Goal: Contribute content: Contribute content

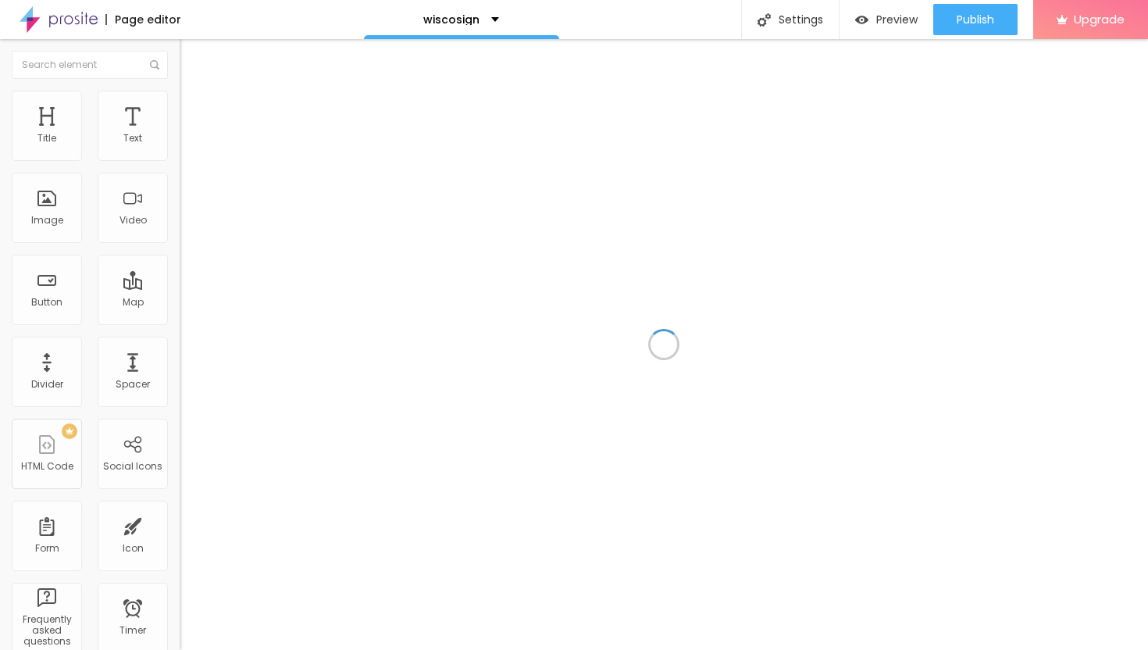
click at [581, 235] on div at bounding box center [664, 344] width 969 height 611
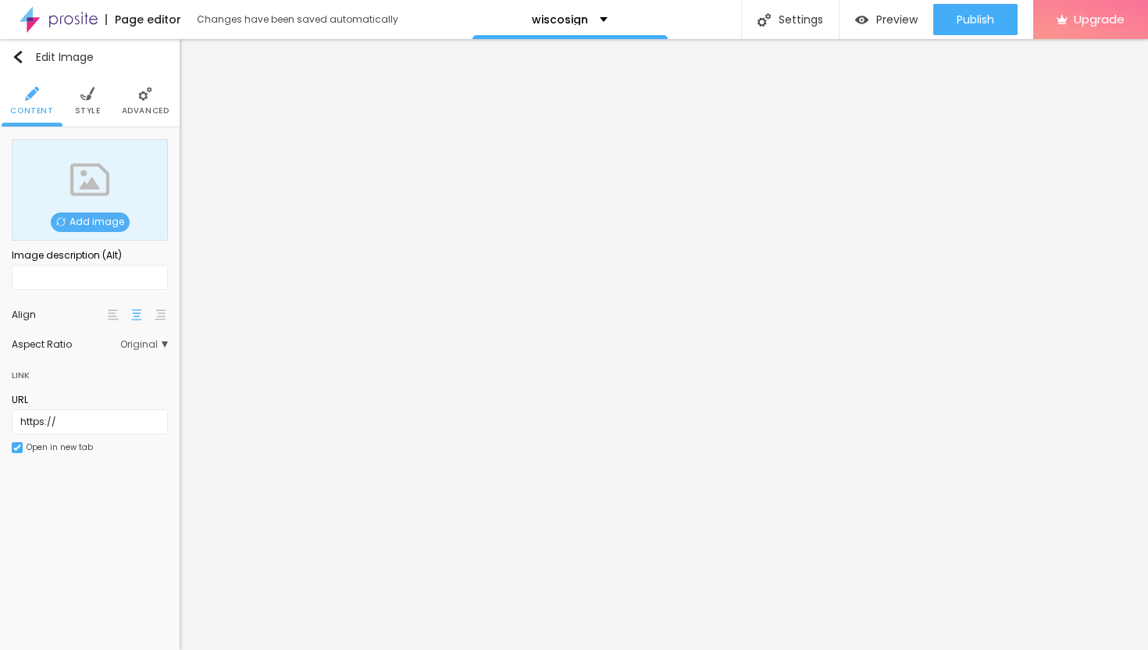
click at [110, 223] on span "Add image" at bounding box center [90, 222] width 79 height 20
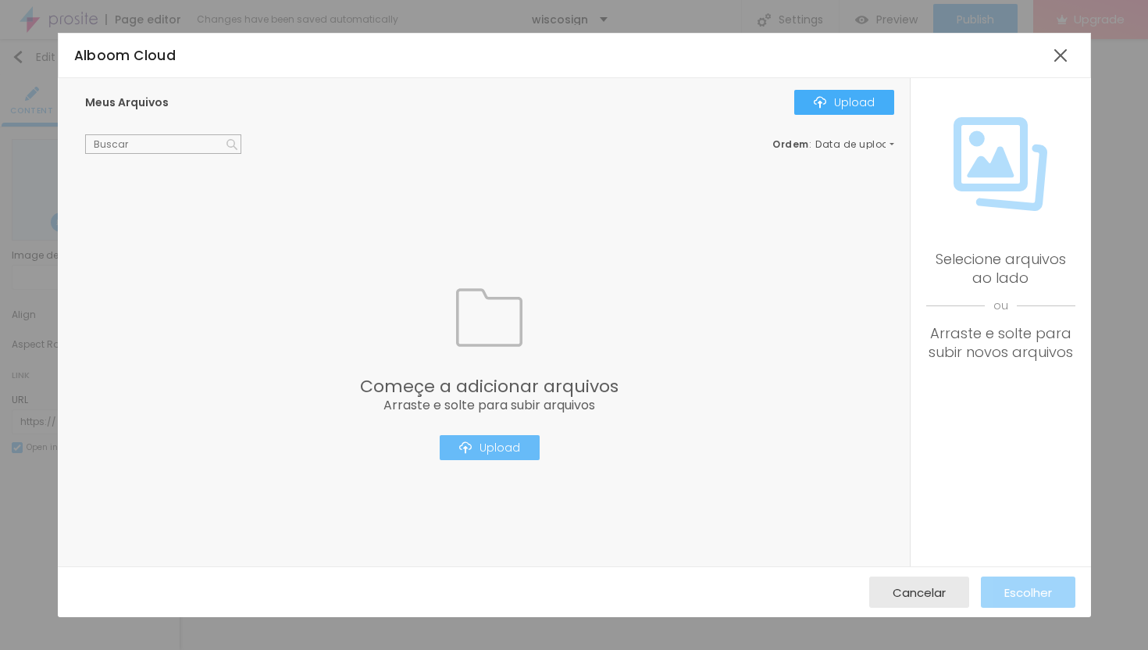
click at [518, 450] on div "Upload" at bounding box center [489, 447] width 61 height 12
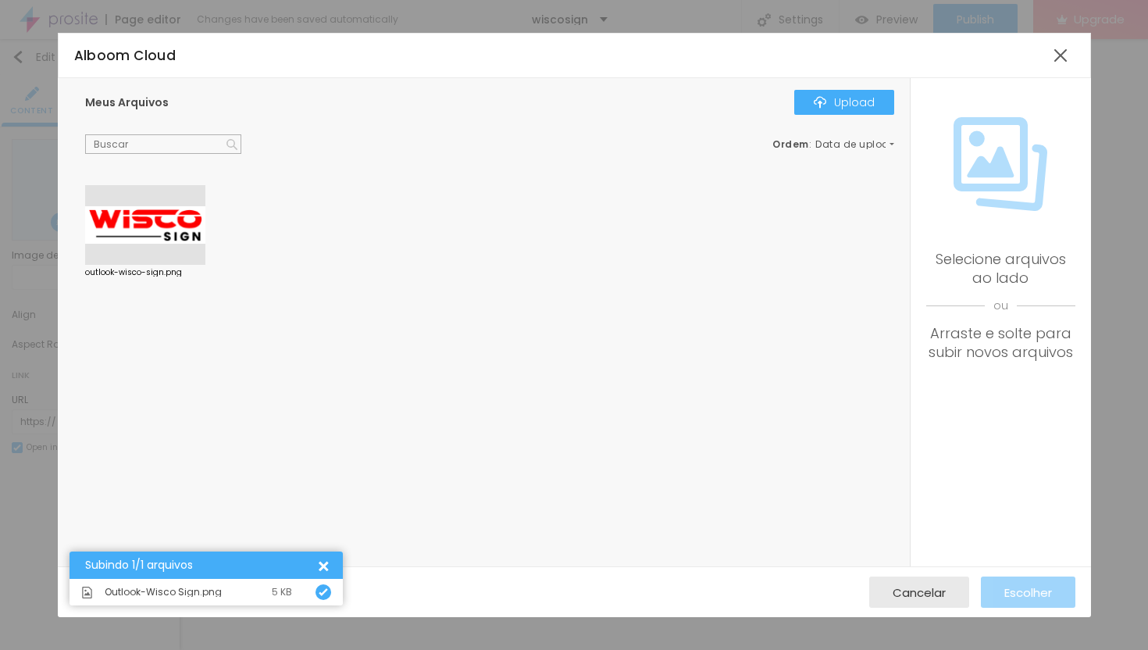
drag, startPoint x: 147, startPoint y: 235, endPoint x: 173, endPoint y: 234, distance: 26.6
click at [147, 234] on div at bounding box center [145, 225] width 120 height 80
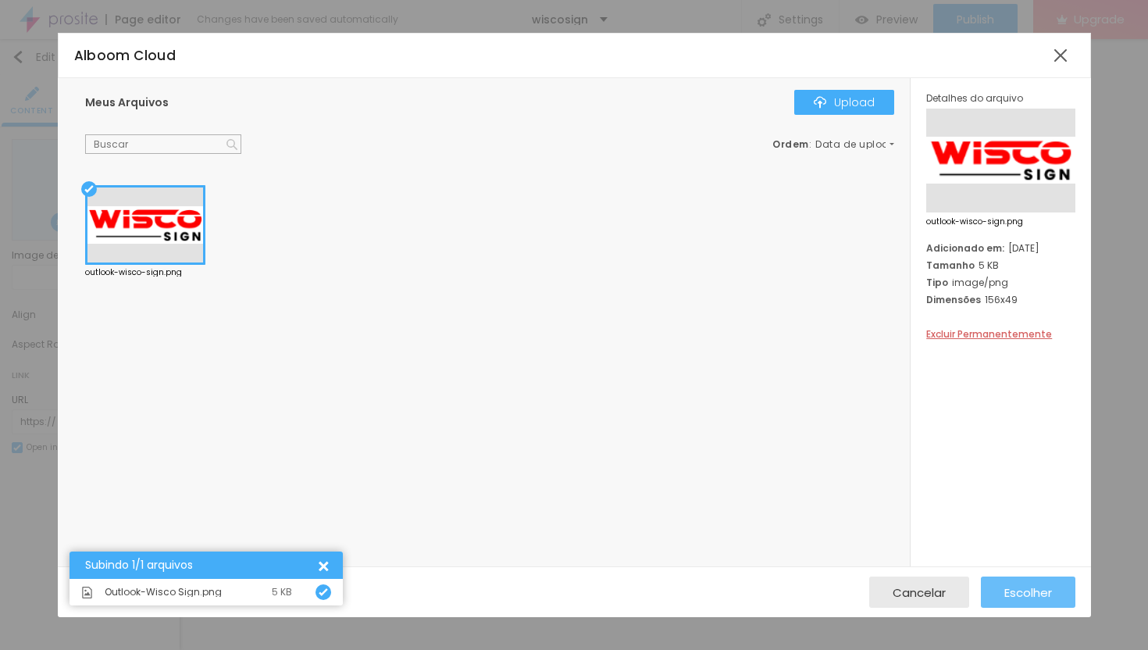
click at [1016, 596] on span "Escolher" at bounding box center [1029, 592] width 48 height 13
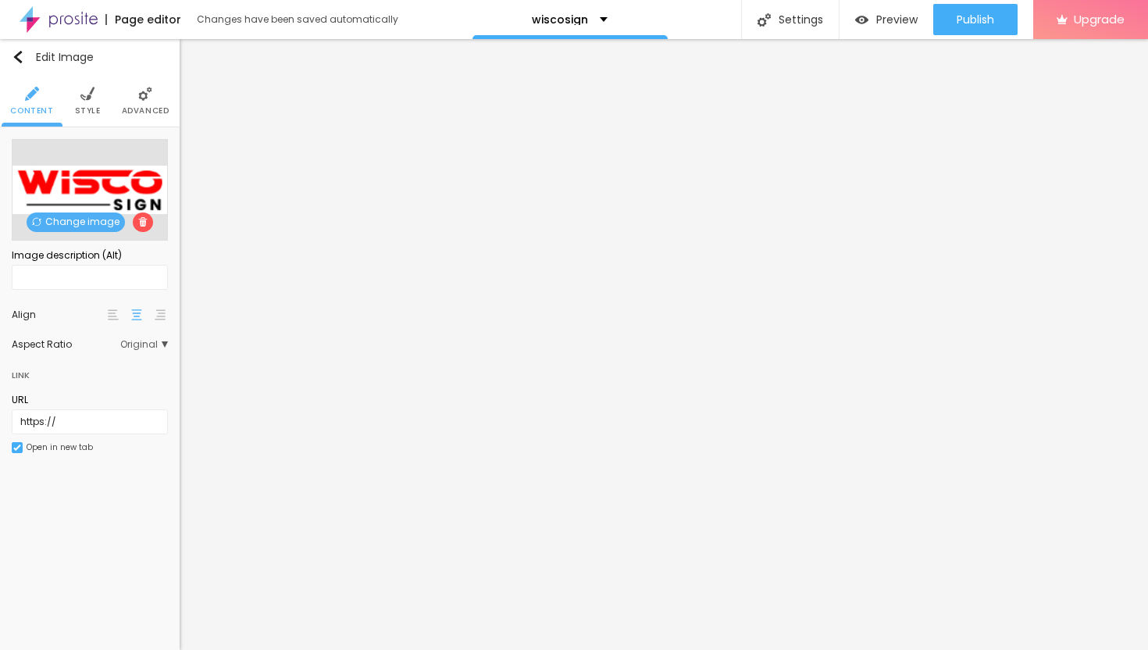
click at [148, 96] on img at bounding box center [145, 94] width 14 height 14
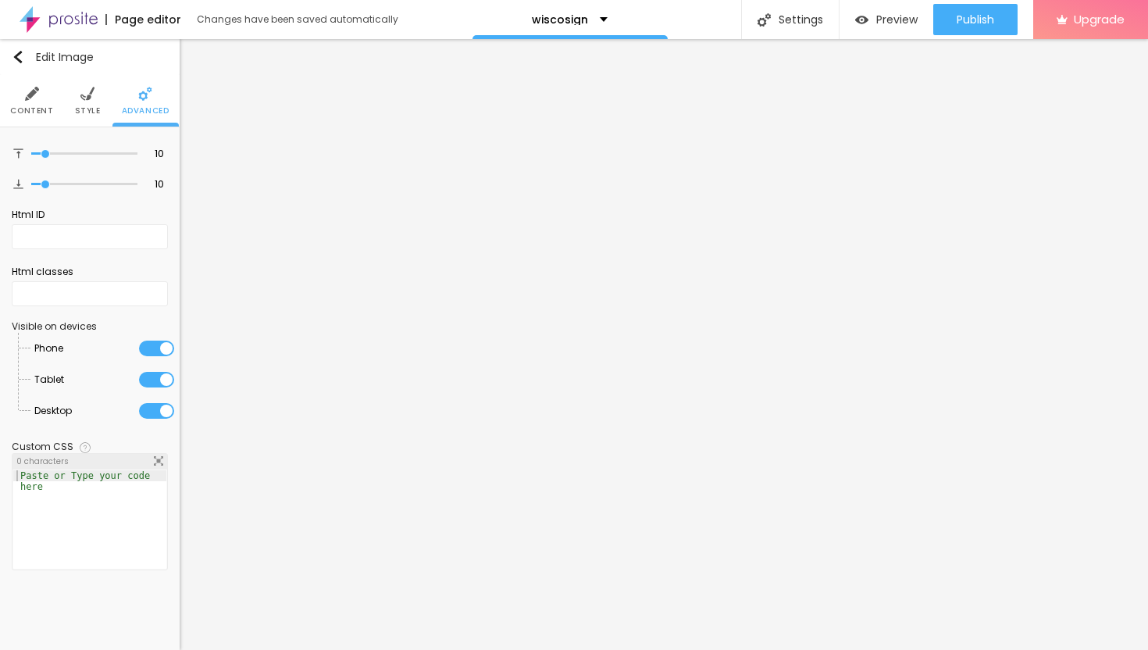
click at [79, 107] on span "Style" at bounding box center [88, 111] width 26 height 8
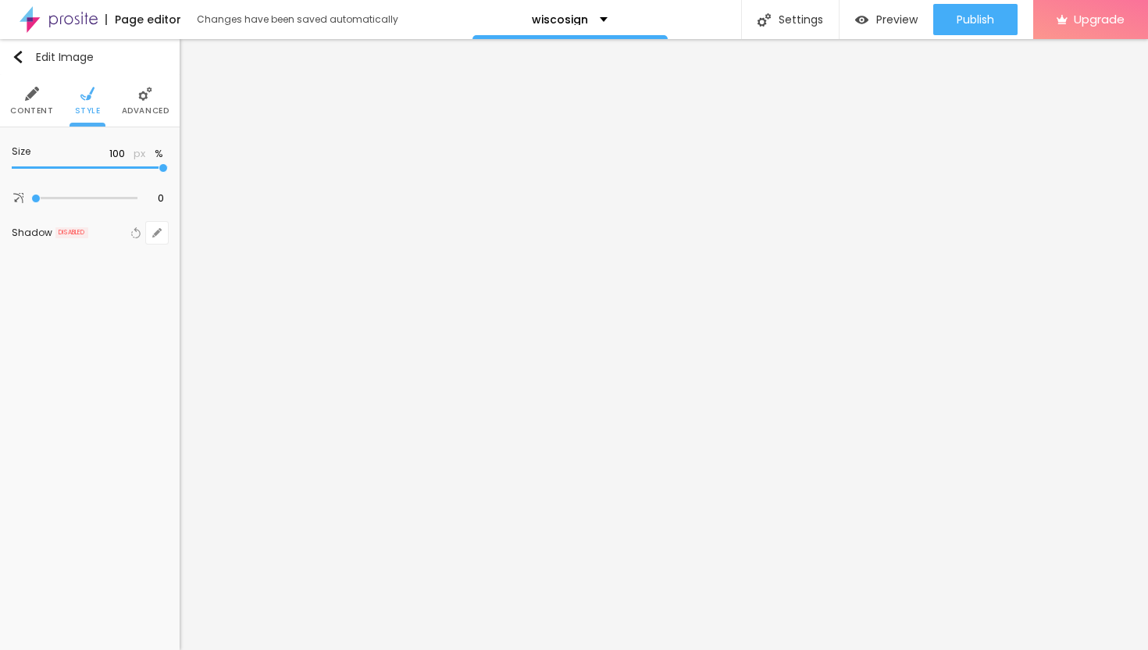
type input "40"
click at [63, 170] on input "range" at bounding box center [90, 168] width 156 height 8
type input "30"
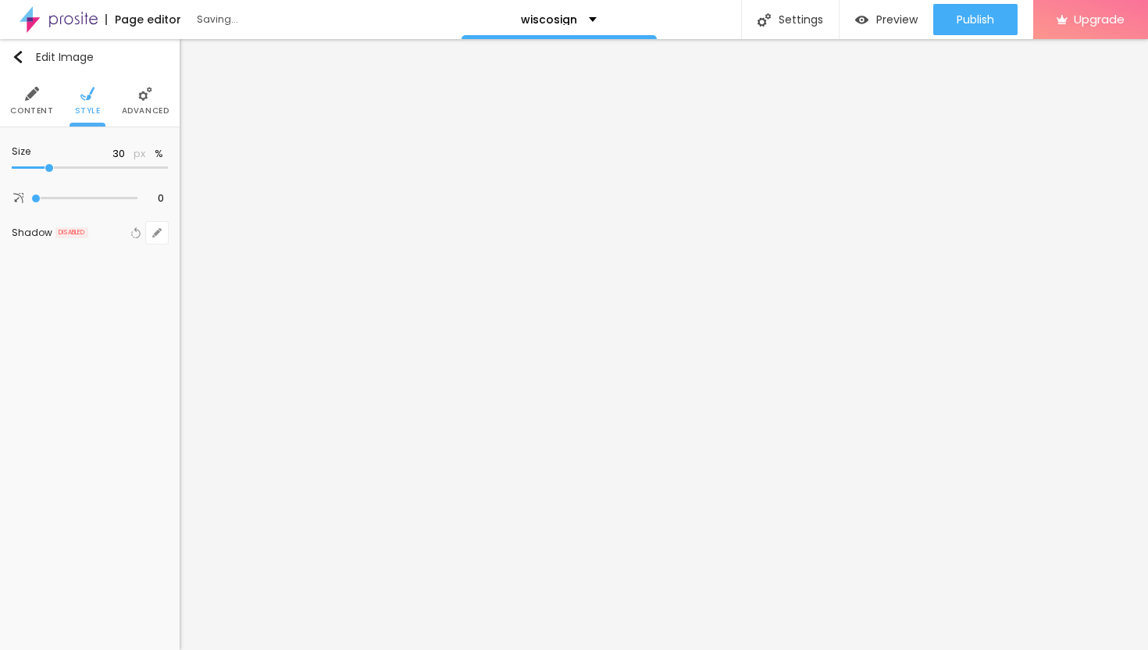
click at [47, 170] on input "range" at bounding box center [90, 168] width 156 height 8
click at [142, 102] on li "Advanced" at bounding box center [146, 101] width 48 height 52
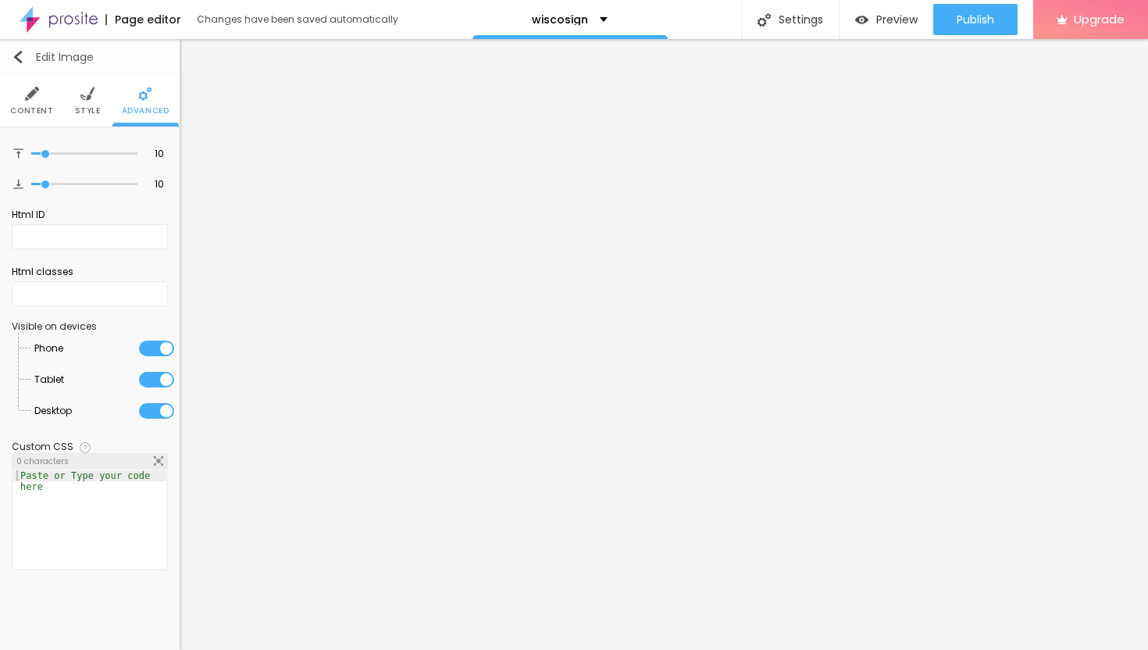
click at [20, 55] on img "button" at bounding box center [18, 57] width 12 height 12
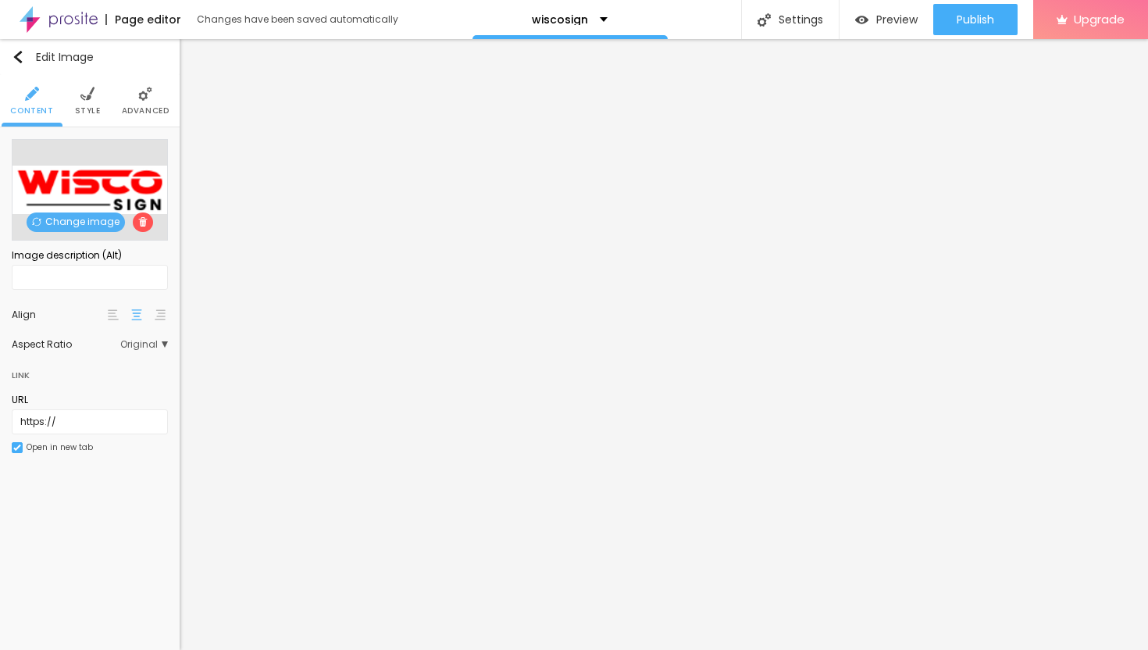
click at [87, 102] on li "Style" at bounding box center [88, 101] width 26 height 52
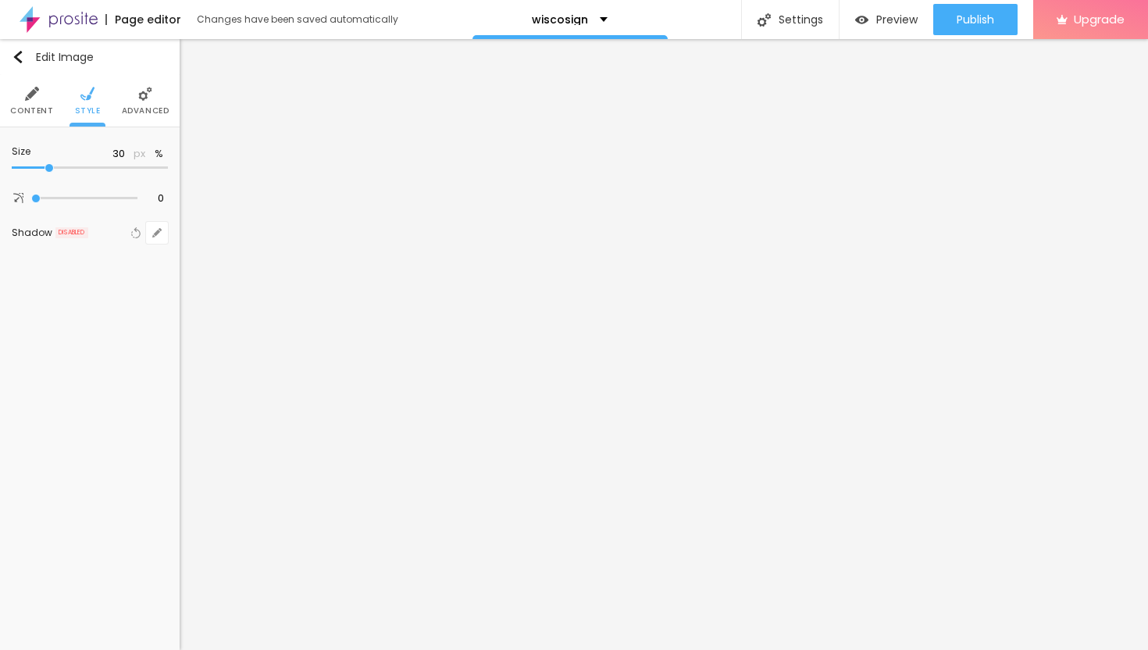
click at [145, 107] on span "Advanced" at bounding box center [146, 111] width 48 height 8
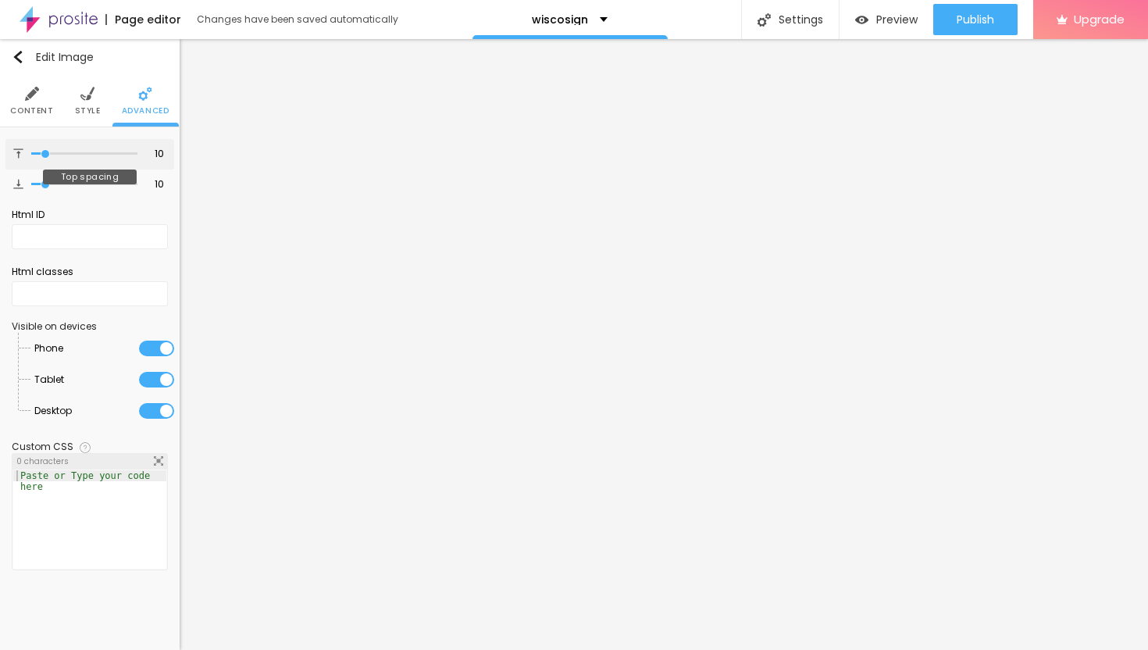
type input "12"
type input "13"
type input "16"
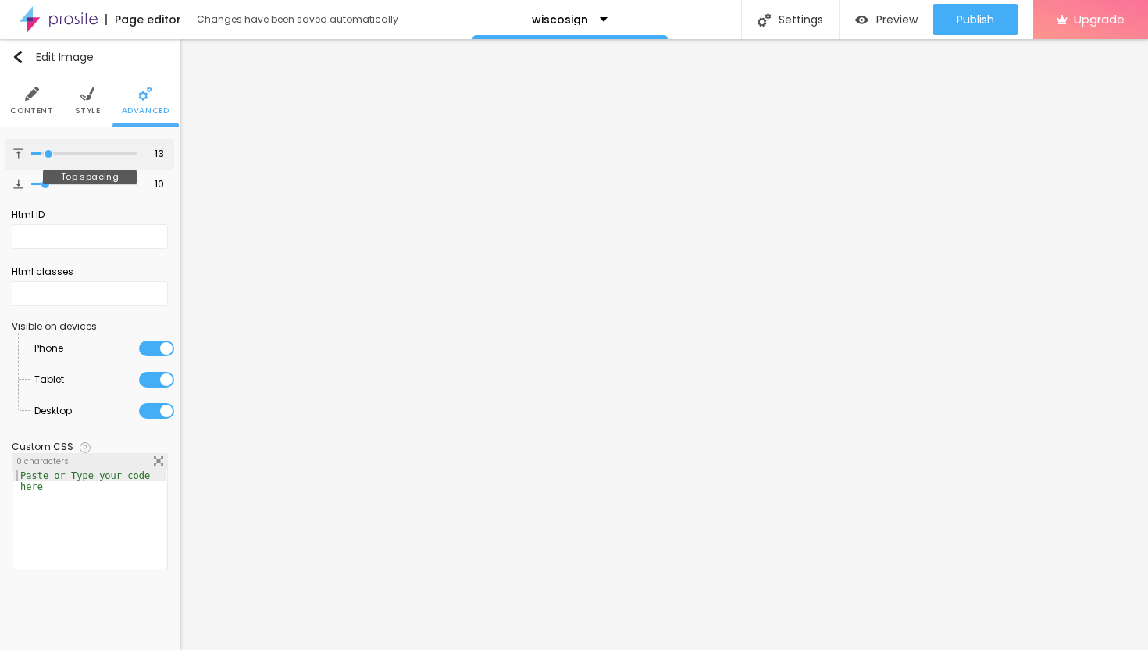
type input "16"
type input "18"
type input "21"
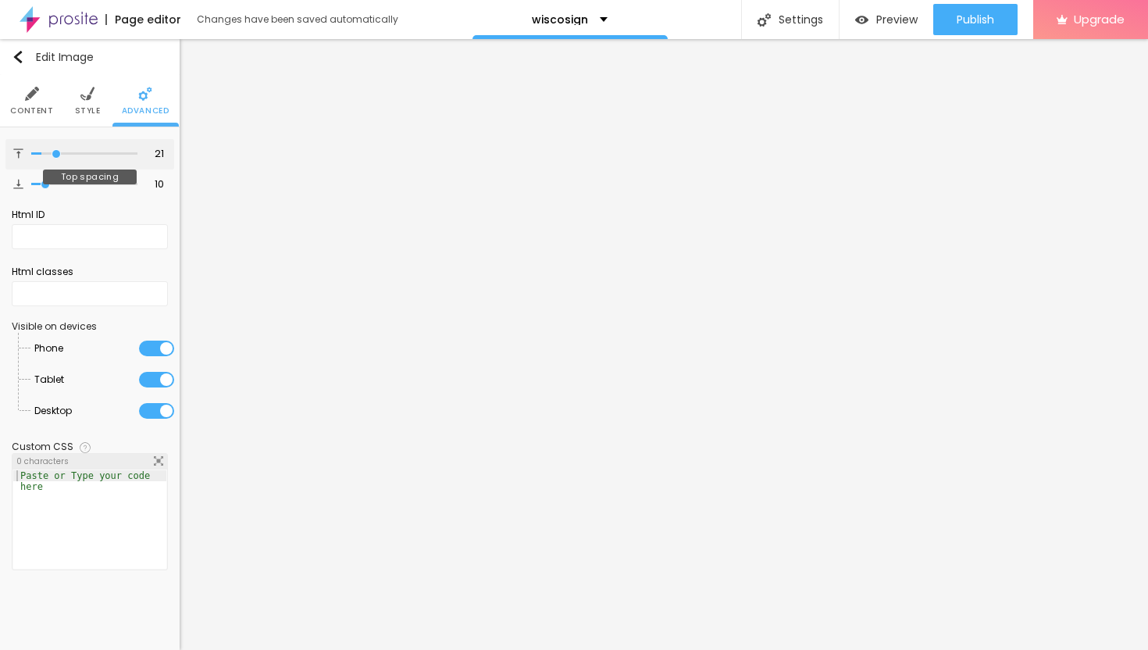
type input "24"
type input "27"
type input "29"
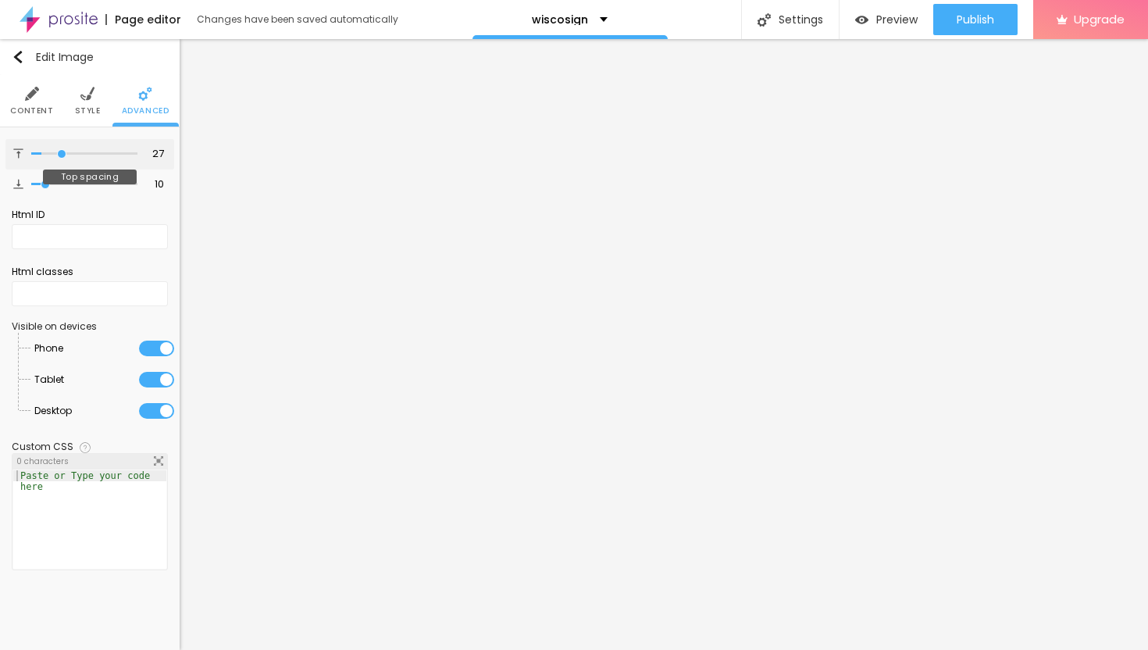
type input "29"
type input "31"
type input "32"
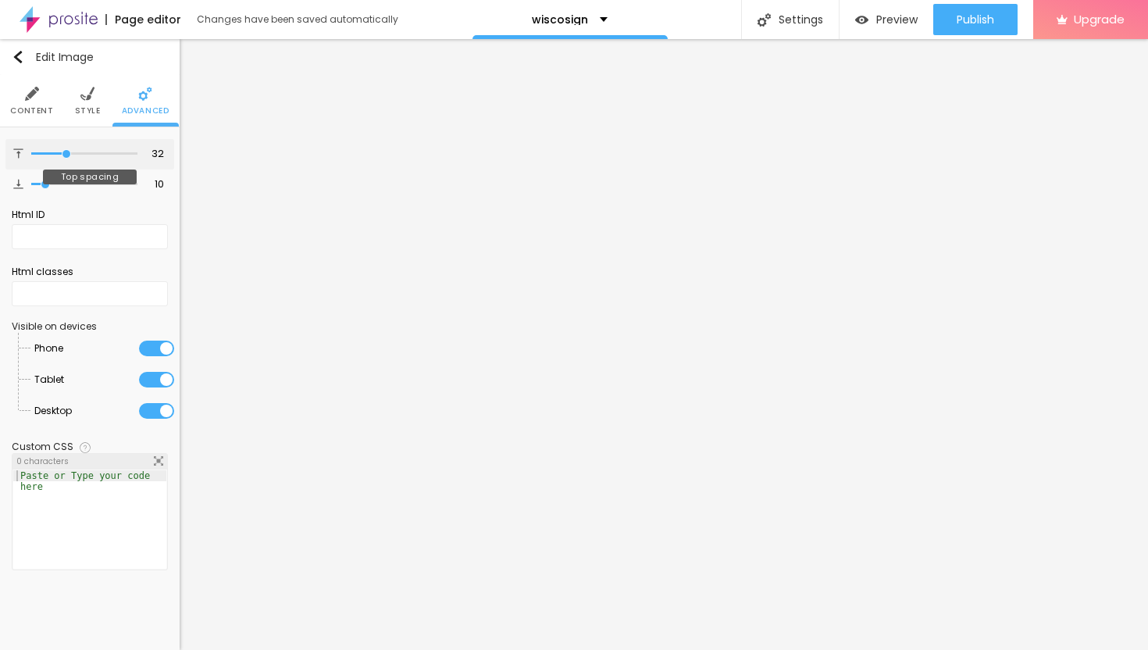
type input "34"
type input "35"
type input "36"
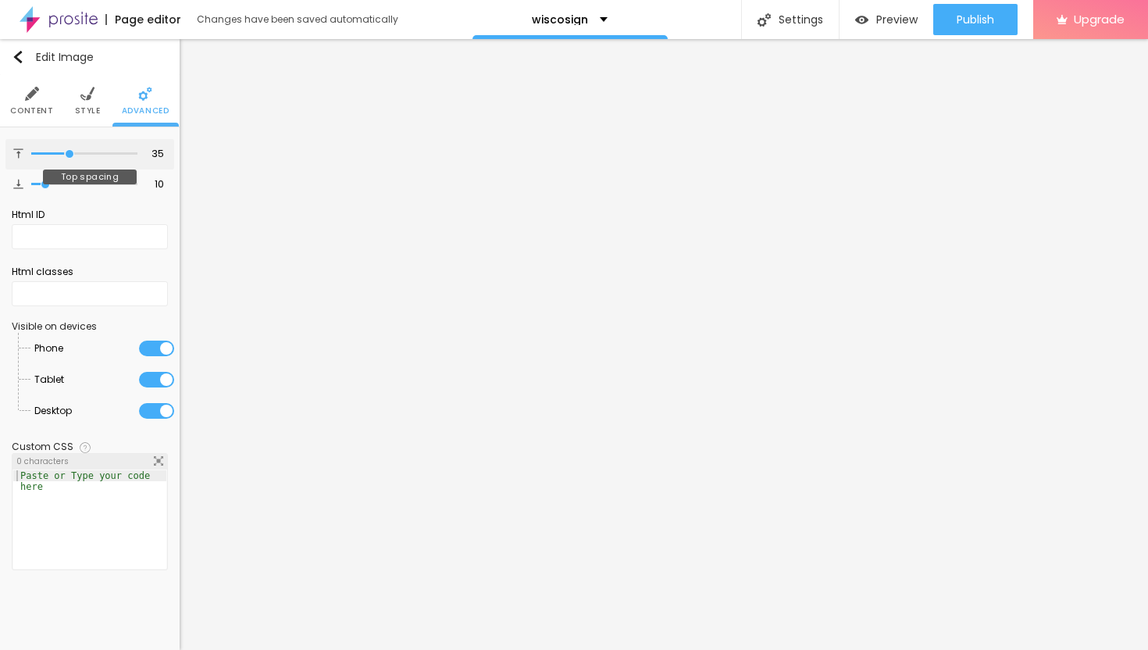
type input "36"
type input "37"
type input "38"
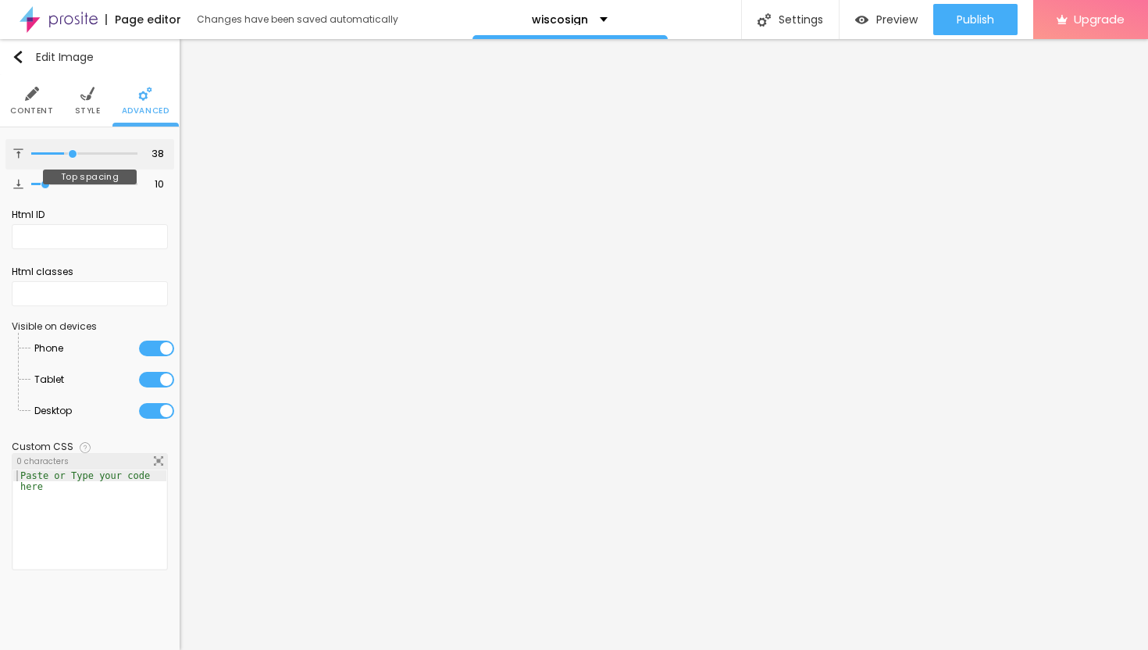
type input "39"
type input "40"
type input "41"
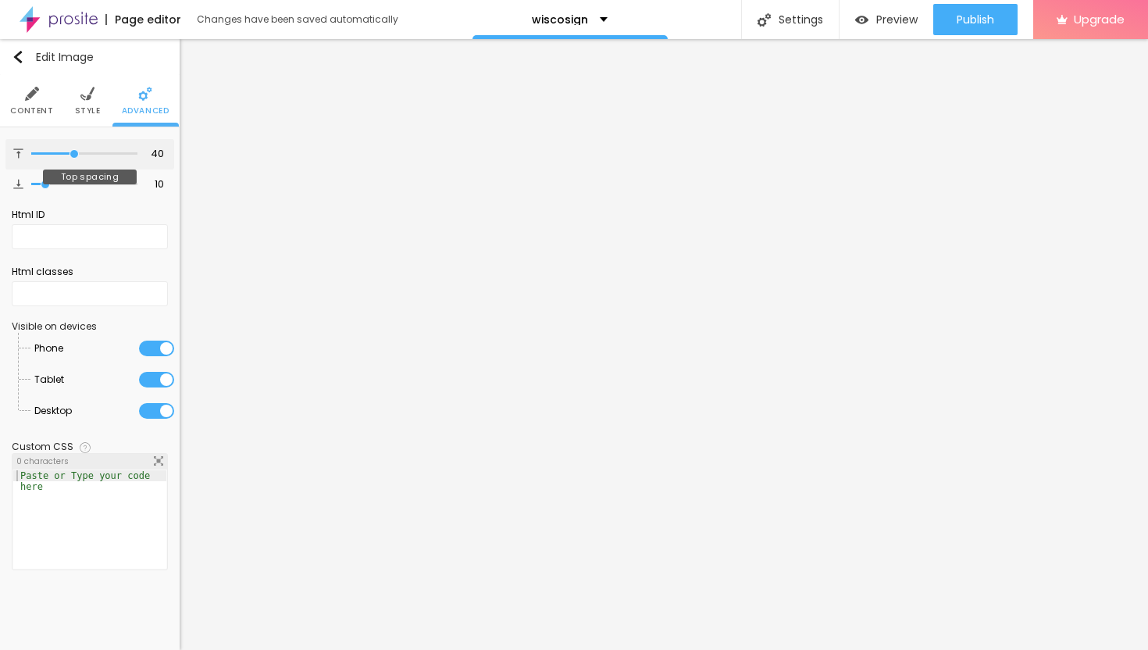
type input "41"
type input "42"
type input "43"
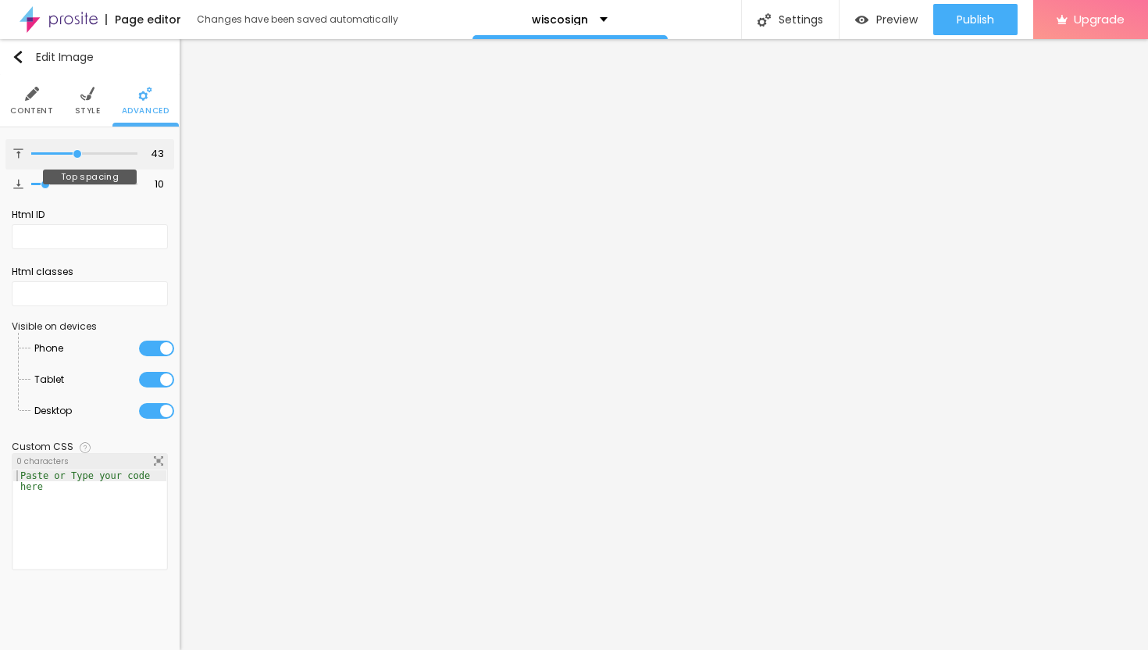
type input "44"
type input "43"
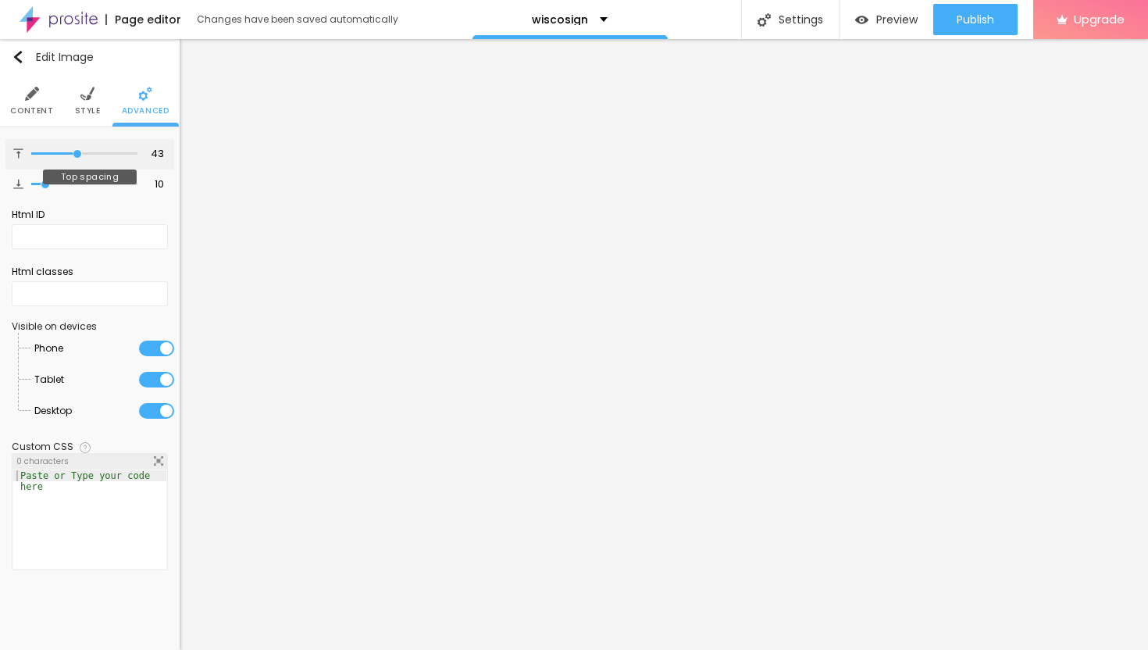
drag, startPoint x: 46, startPoint y: 153, endPoint x: 77, endPoint y: 163, distance: 32.1
click at [77, 163] on div "43 Top spacing" at bounding box center [89, 154] width 169 height 30
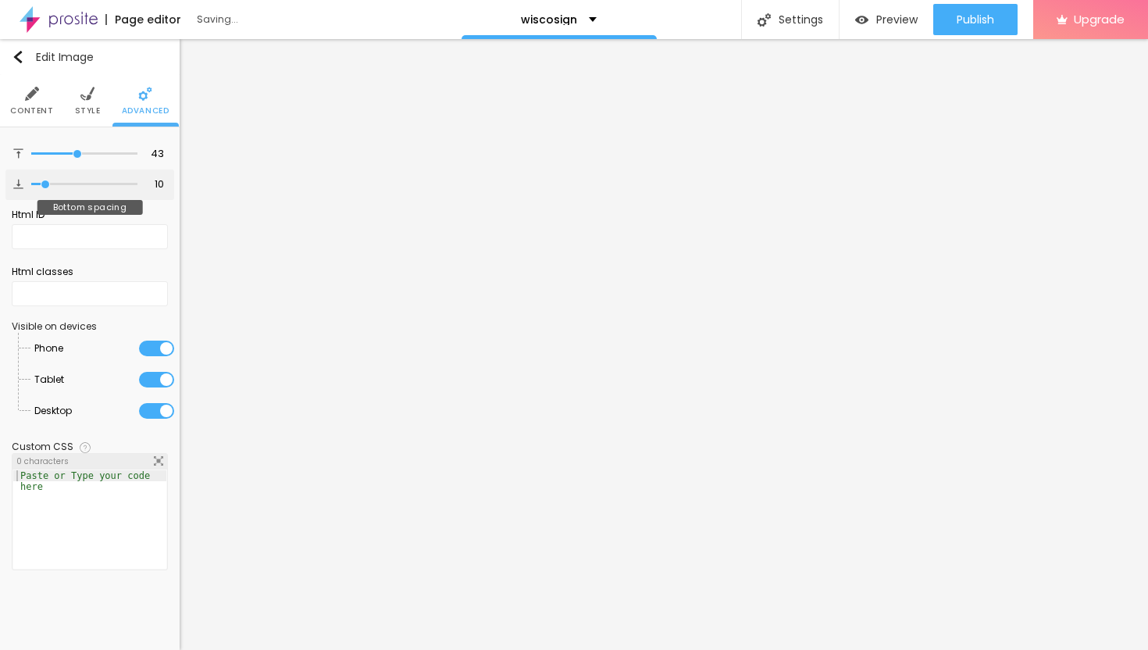
type input "11"
type input "12"
type input "14"
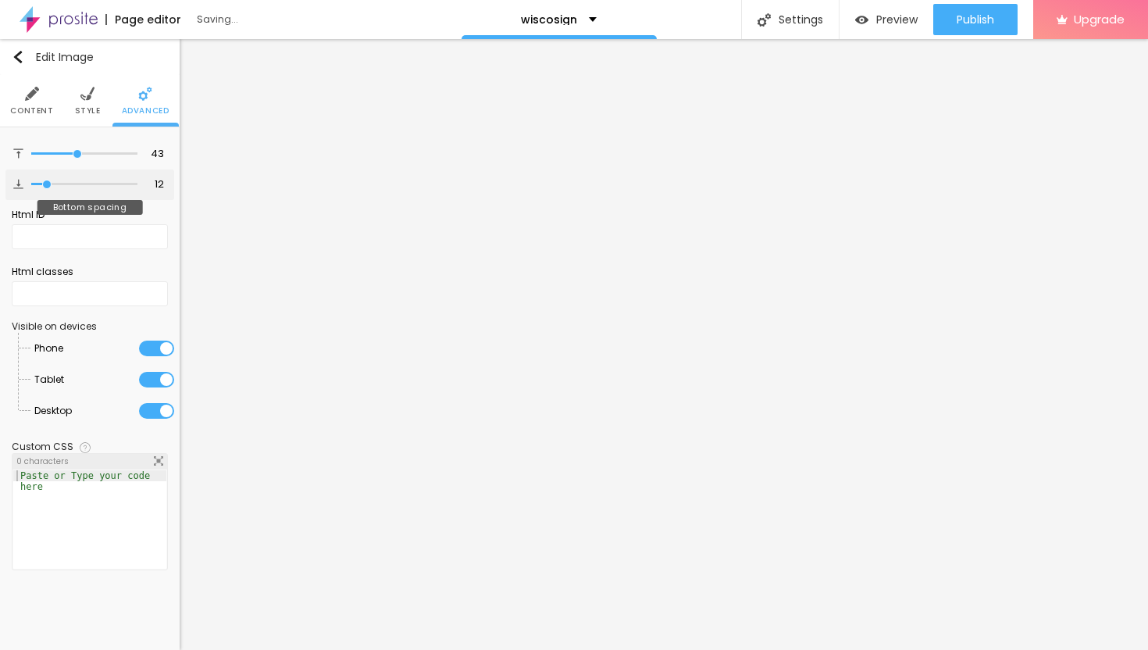
type input "14"
type input "15"
type input "17"
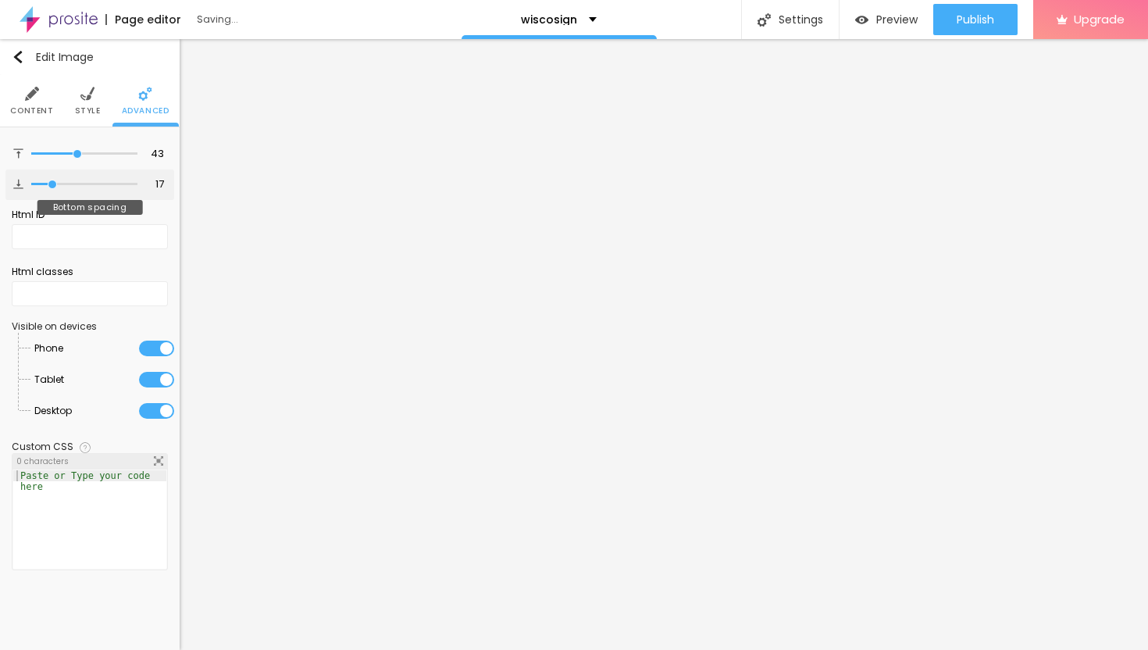
type input "19"
type input "20"
type input "21"
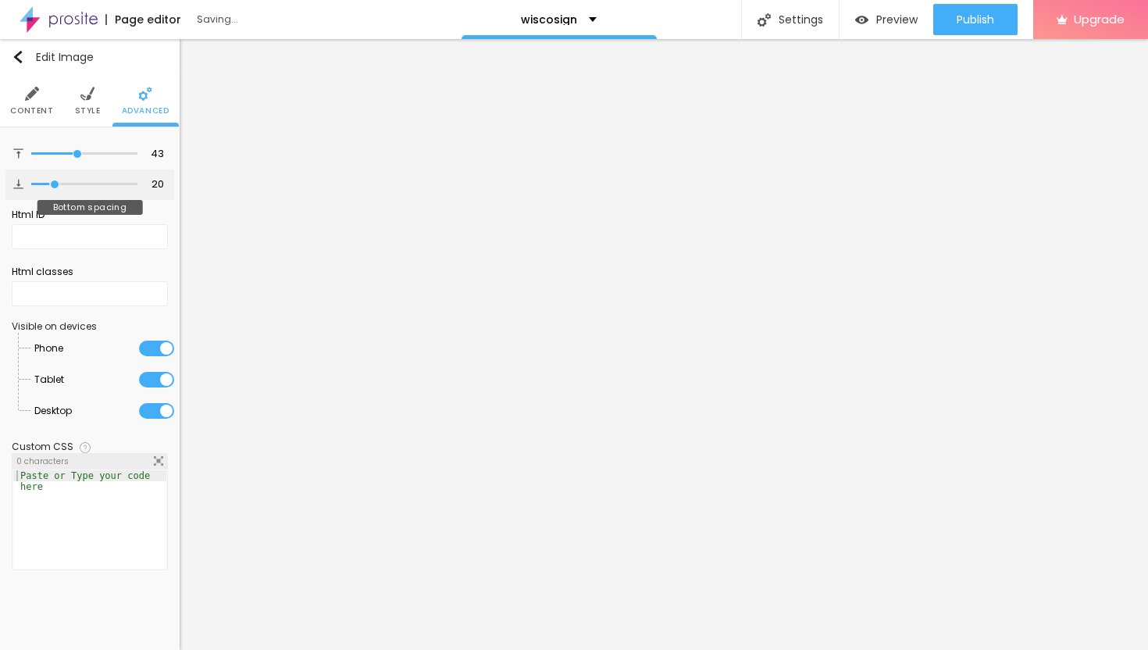
type input "21"
type input "22"
type input "23"
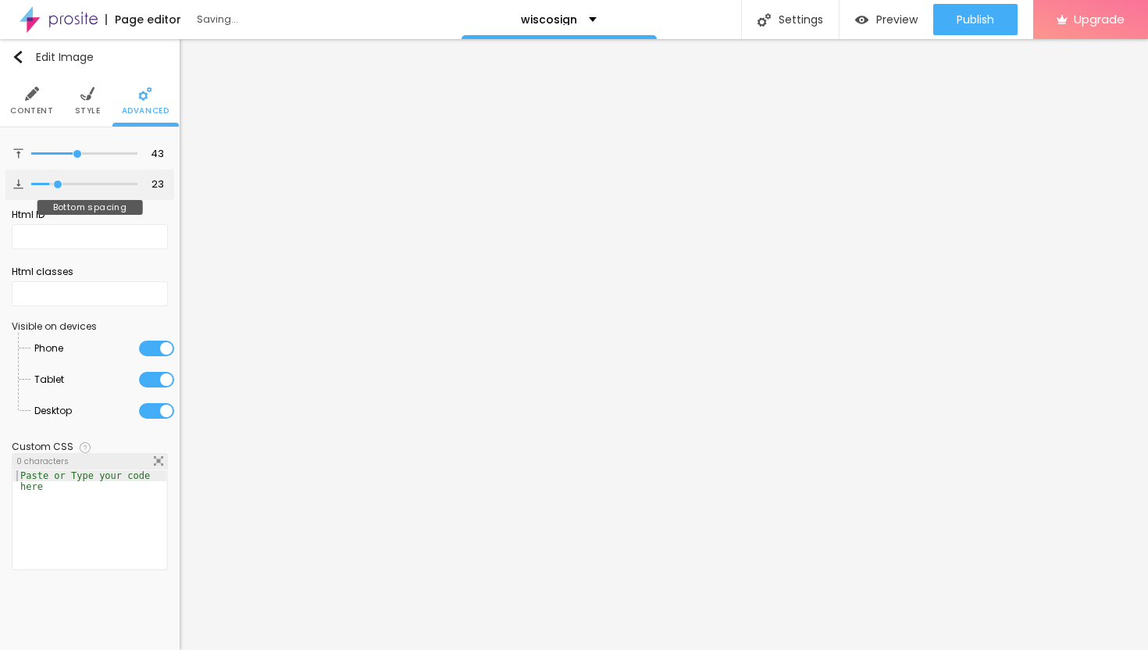
type input "24"
type input "25"
type input "26"
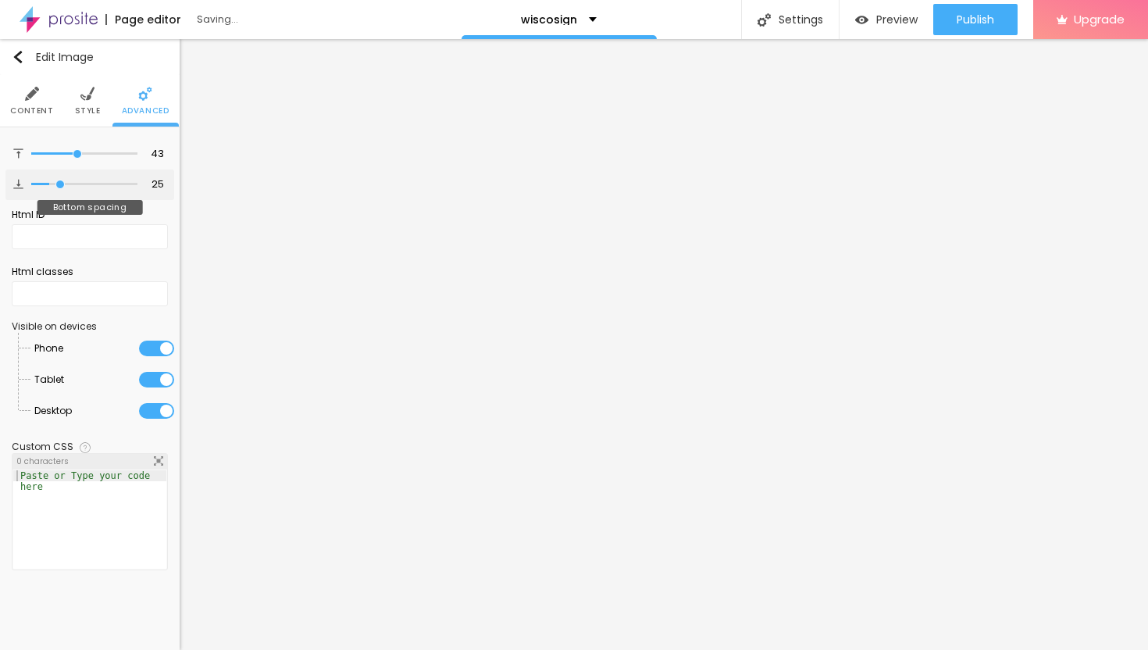
type input "26"
type input "27"
type input "28"
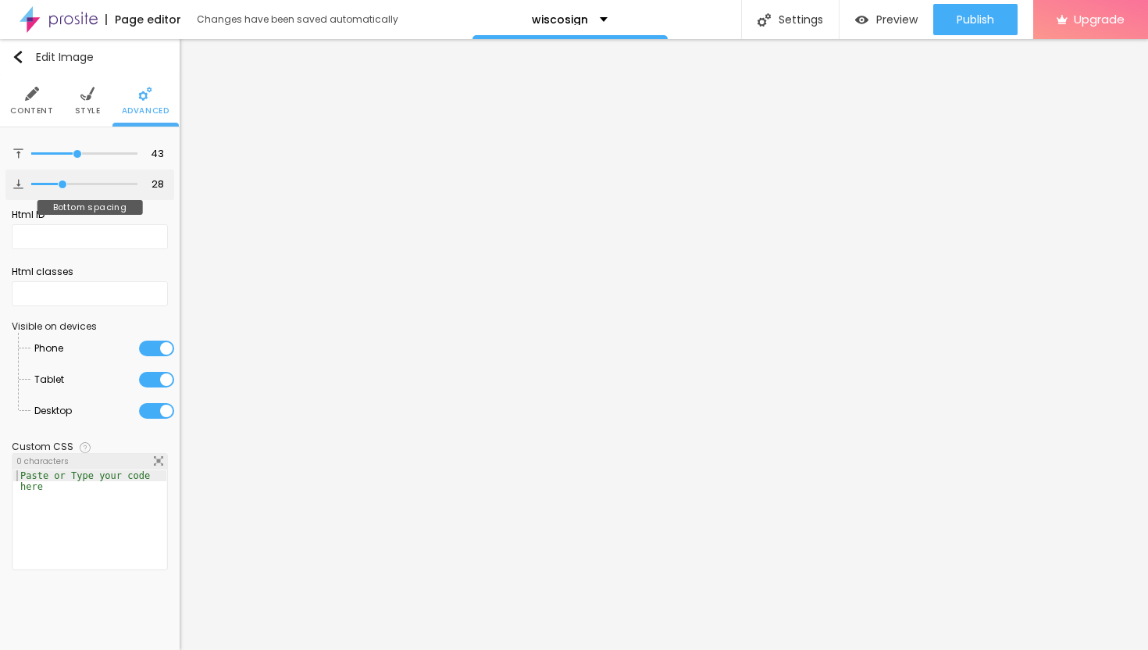
type input "27"
type input "26"
type input "25"
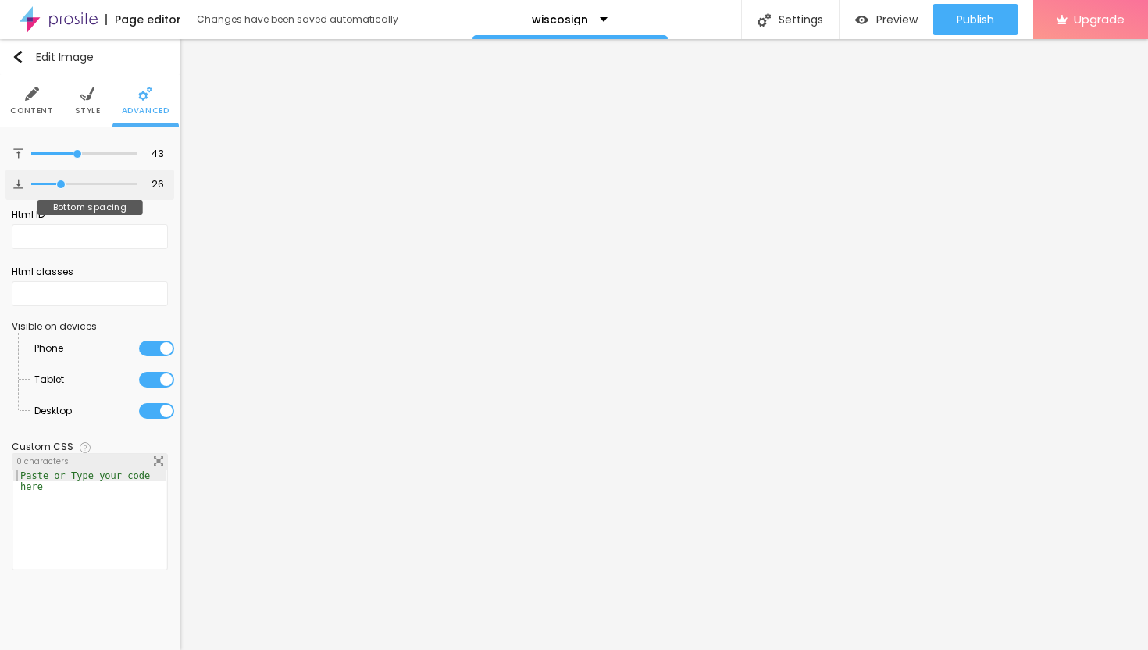
type input "25"
type input "24"
type input "23"
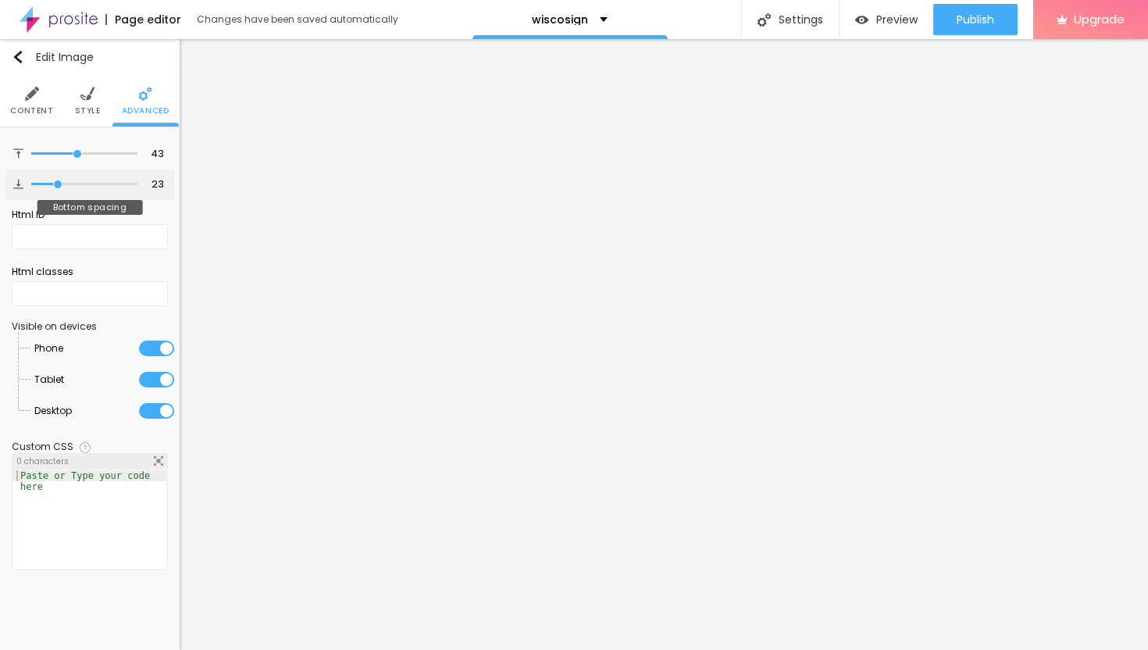
type input "22"
type input "21"
type input "20"
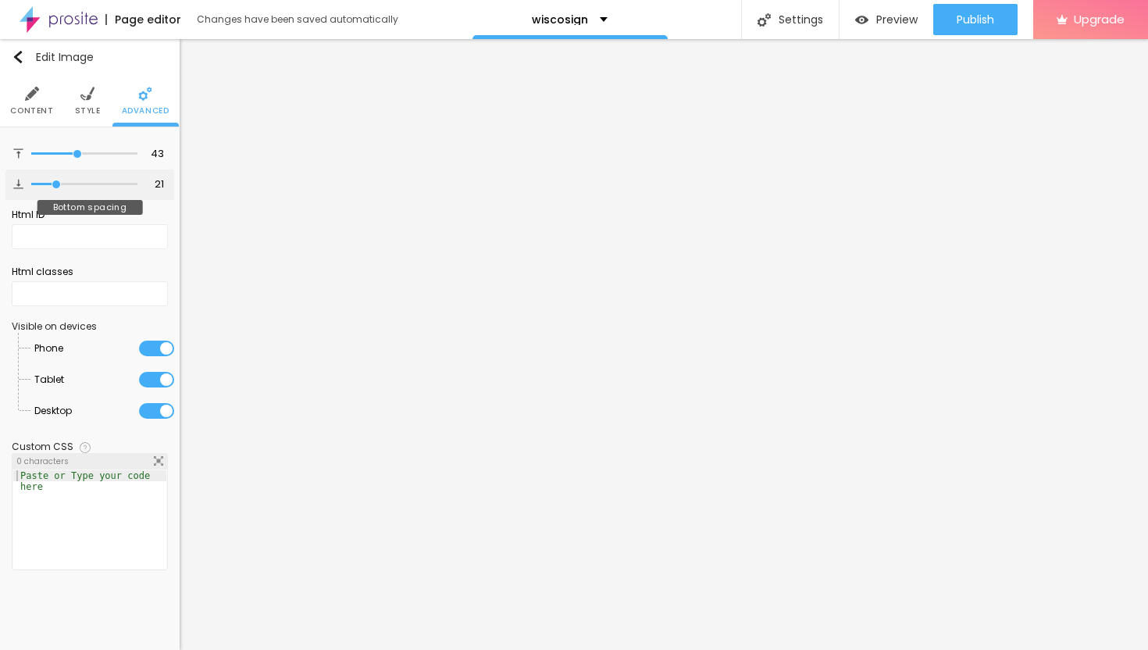
type input "20"
type input "19"
type input "18"
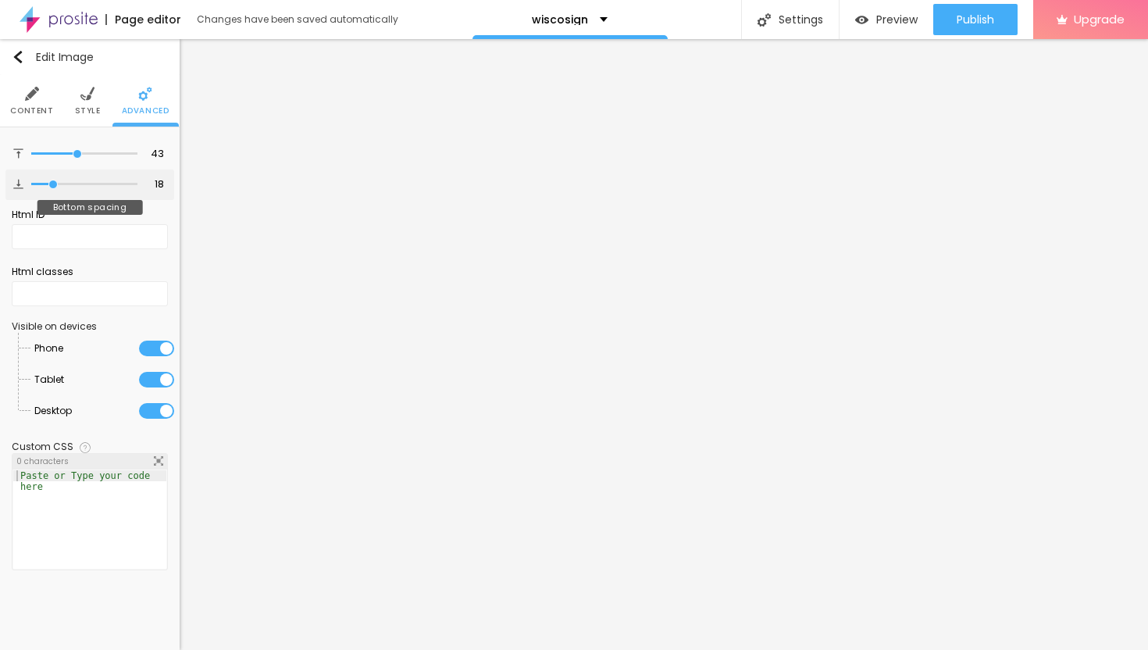
type input "17"
type input "16"
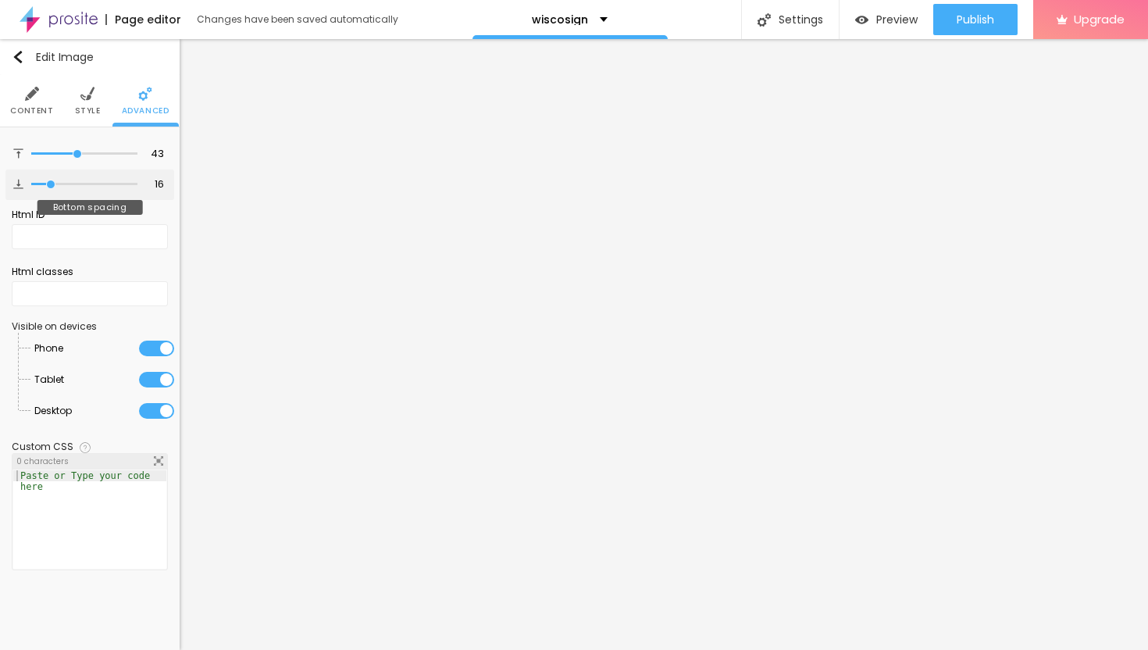
click at [52, 184] on input "range" at bounding box center [84, 184] width 106 height 8
type input "42"
type input "41"
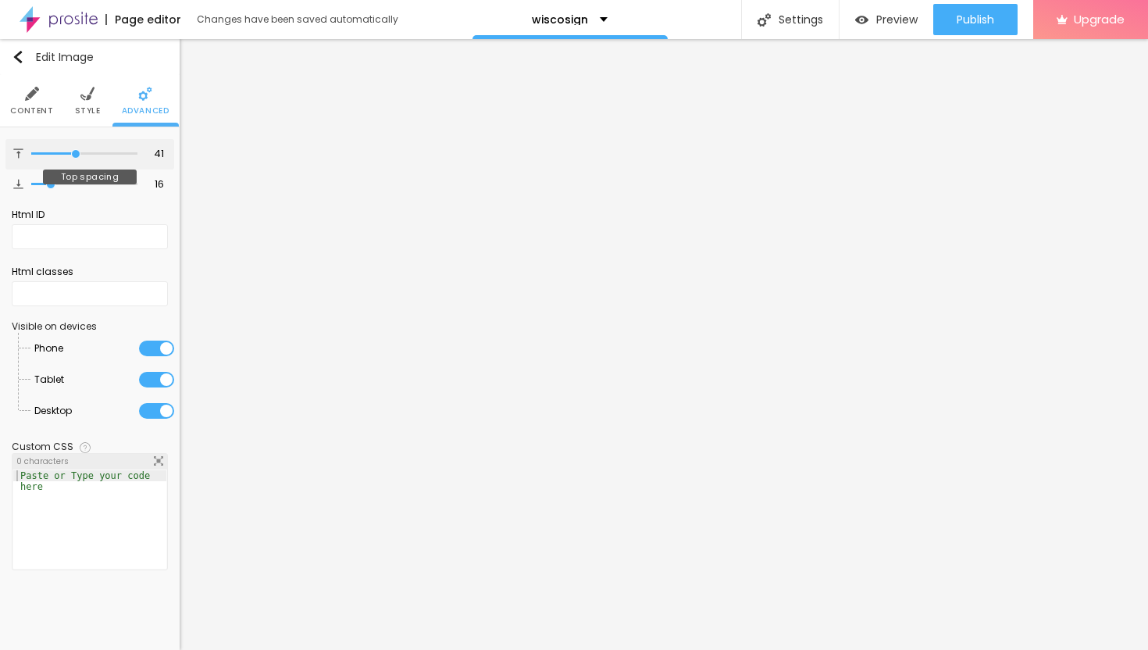
type input "40"
type input "39"
type input "38"
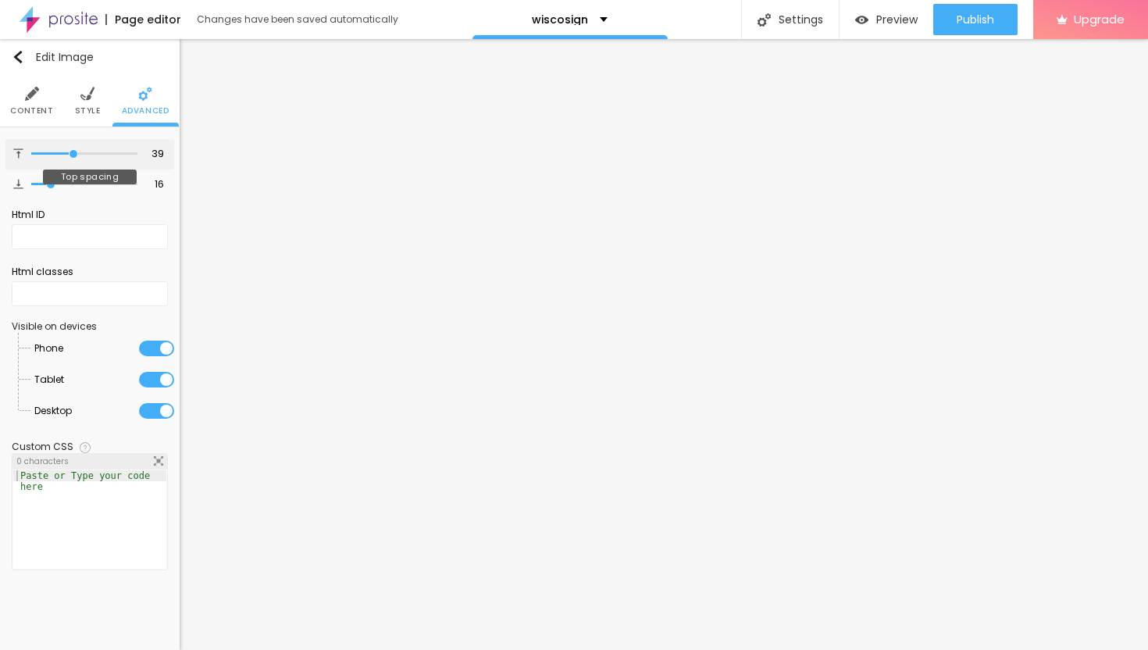
type input "38"
type input "37"
type input "36"
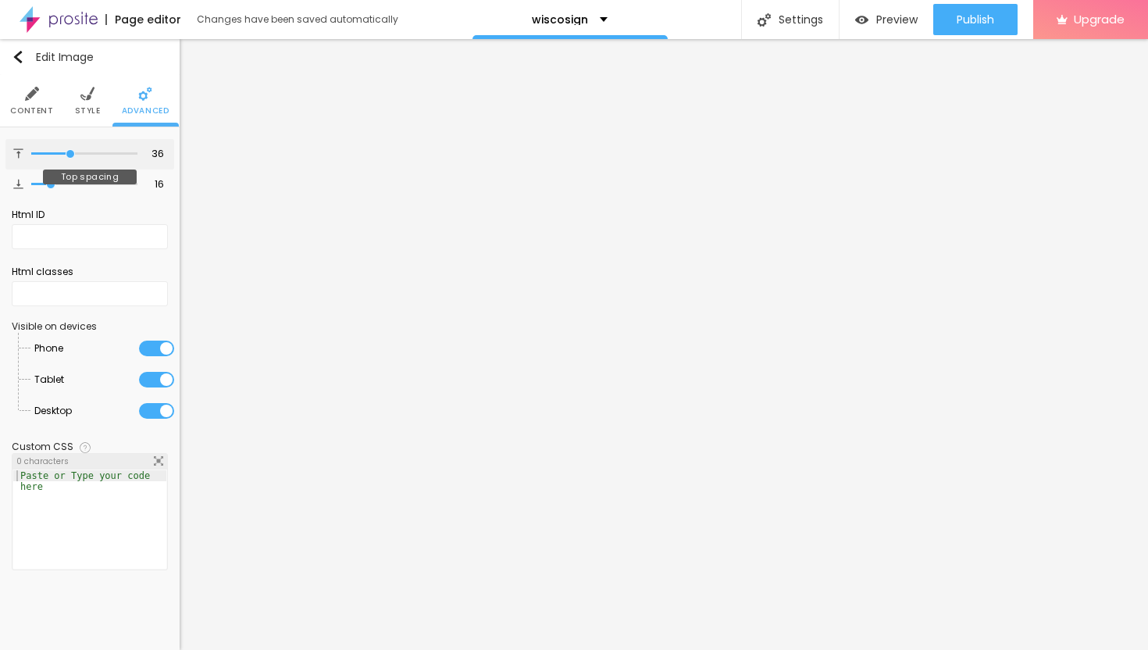
type input "35"
type input "34"
type input "33"
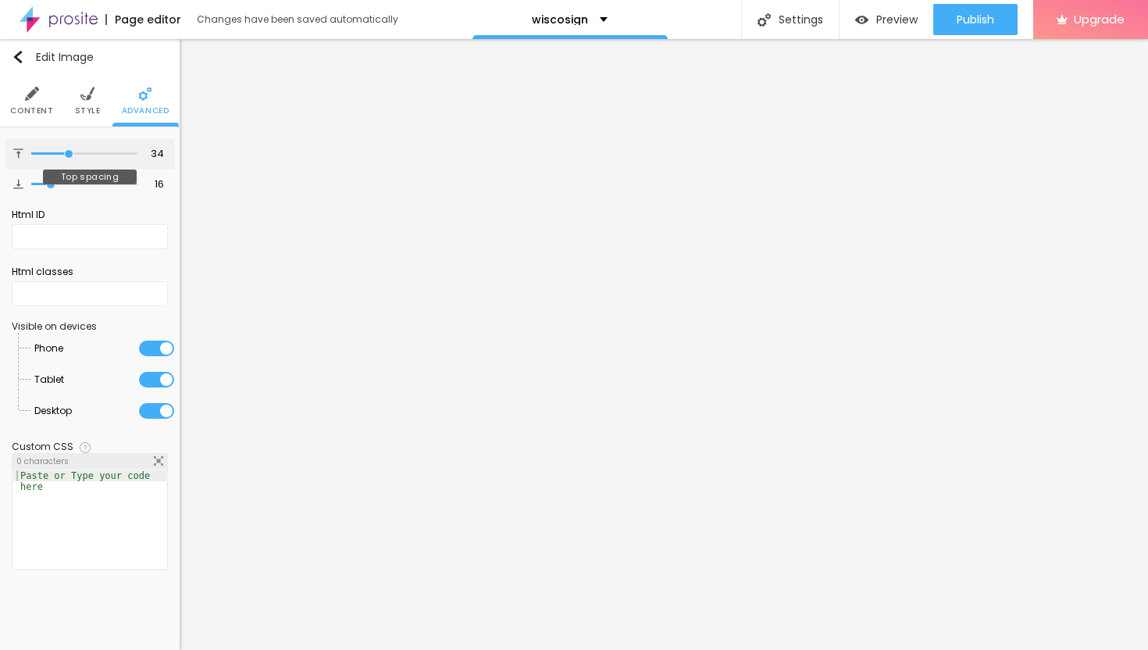
type input "33"
type input "32"
type input "33"
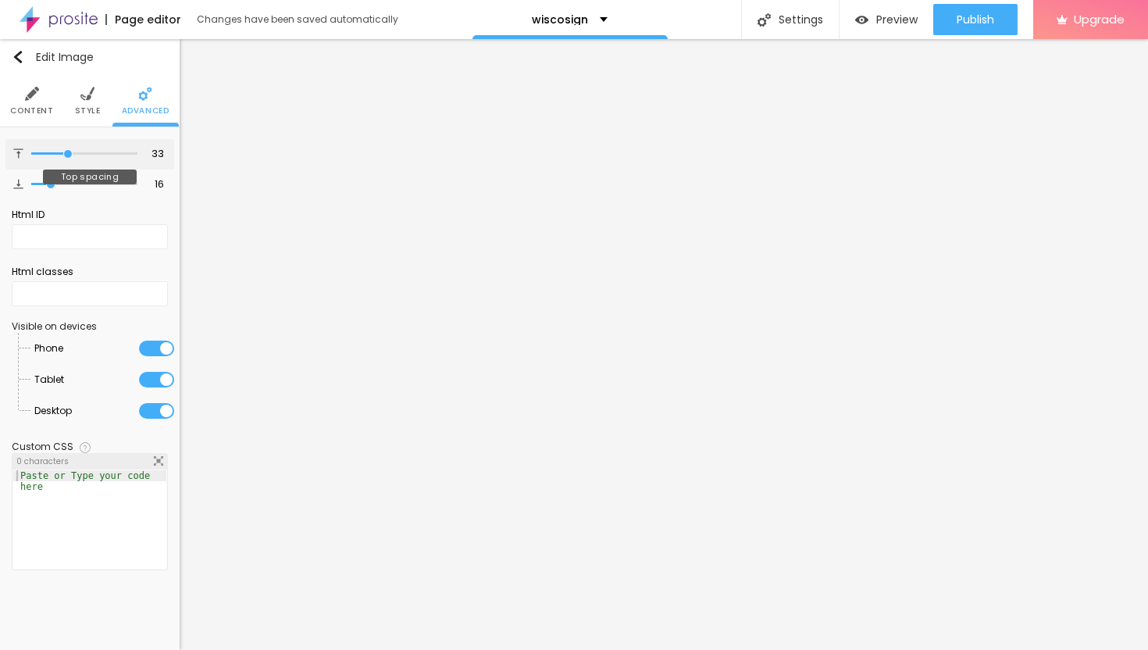
type input "34"
type input "35"
type input "36"
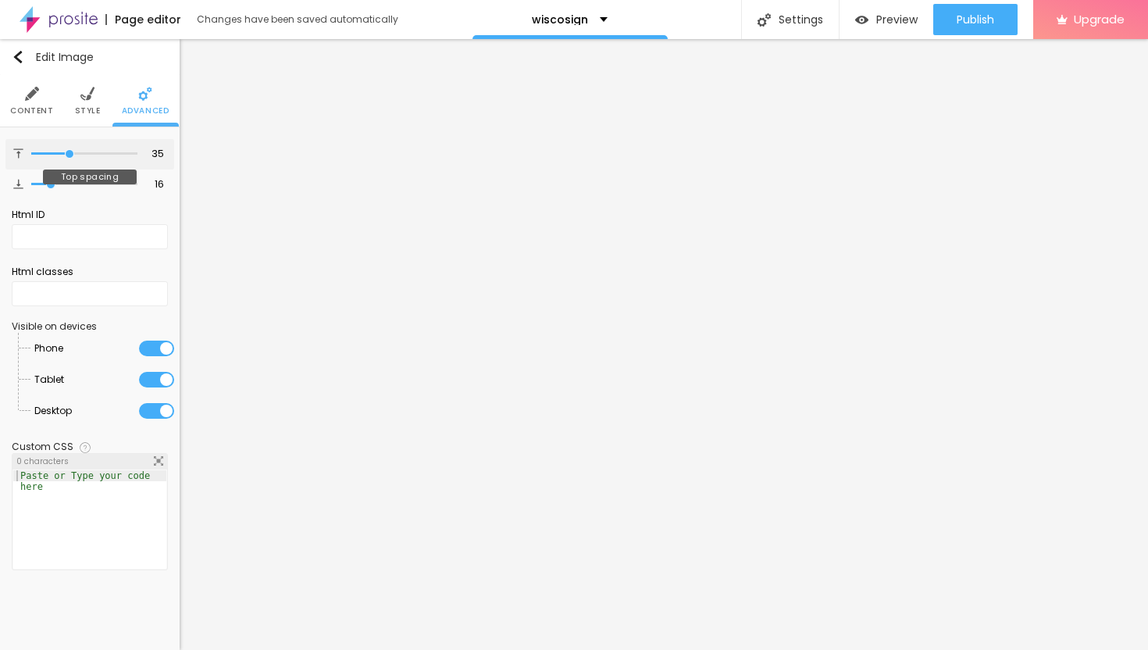
type input "36"
type input "37"
type input "38"
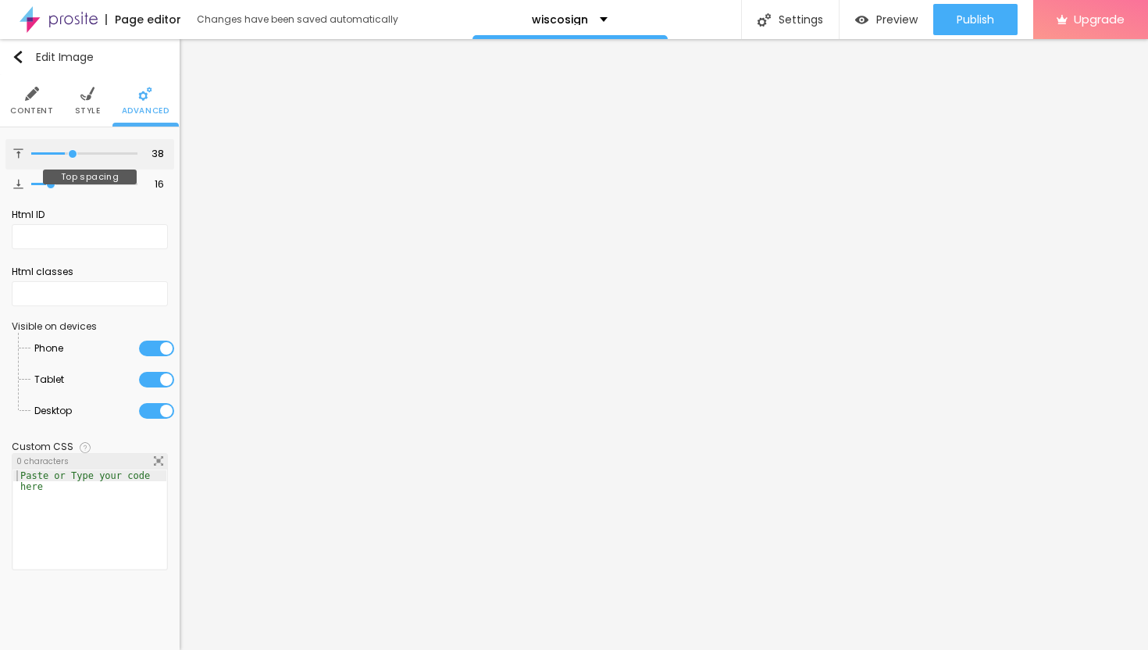
type input "39"
type input "41"
type input "42"
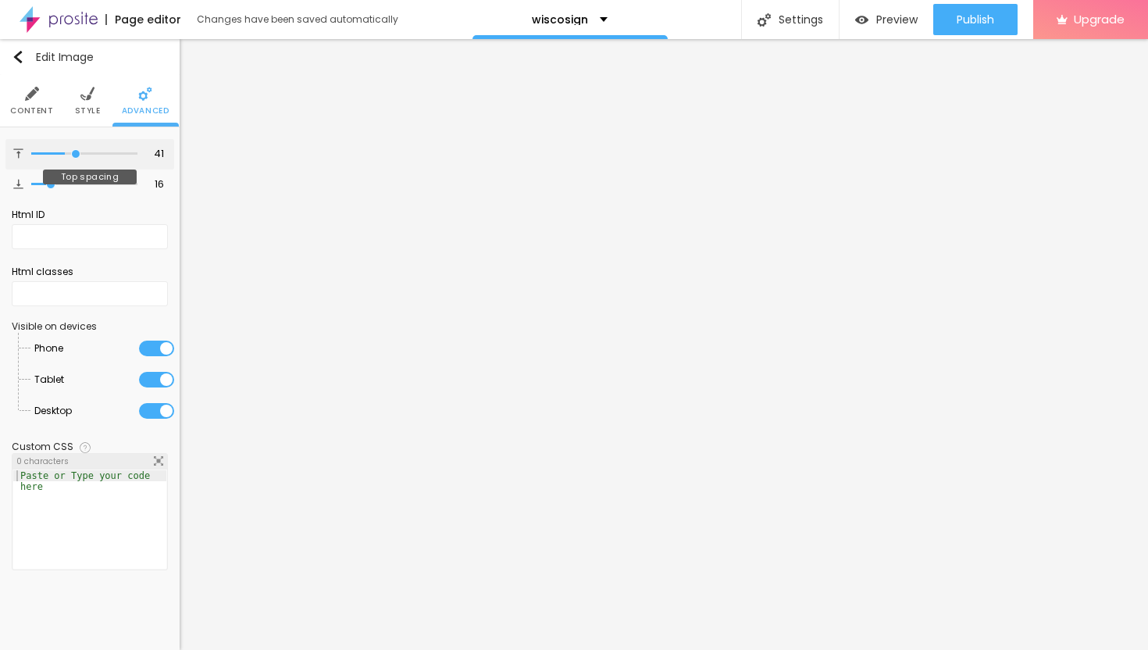
type input "42"
type input "43"
type input "44"
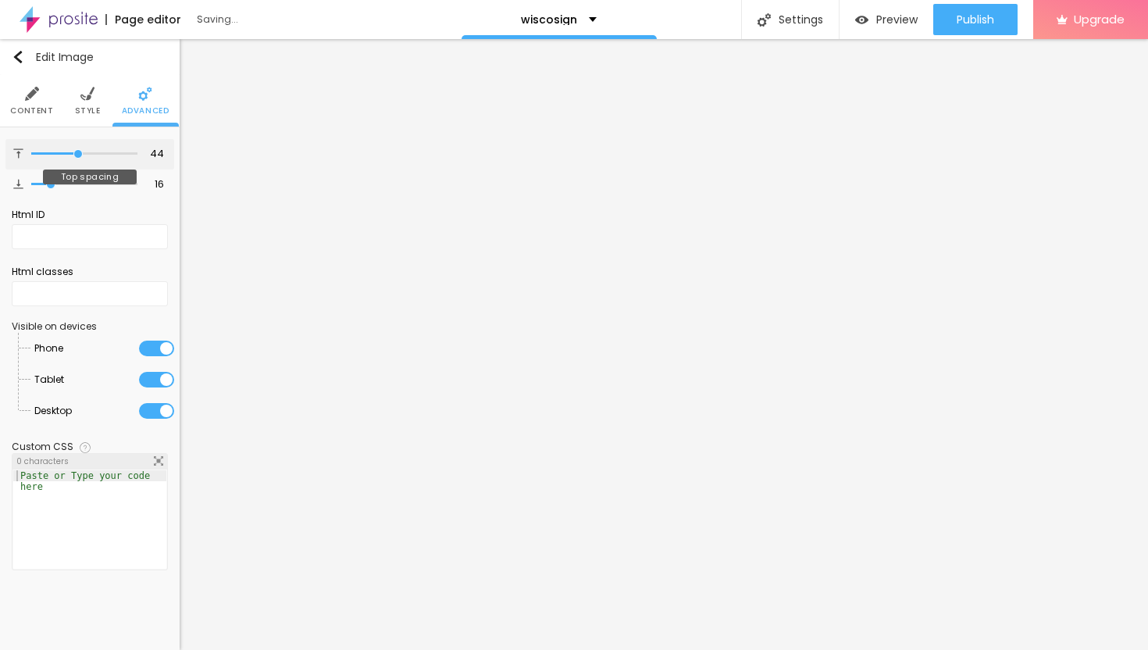
type input "43"
click at [77, 158] on input "range" at bounding box center [84, 154] width 106 height 8
click at [23, 61] on img "button" at bounding box center [18, 57] width 12 height 12
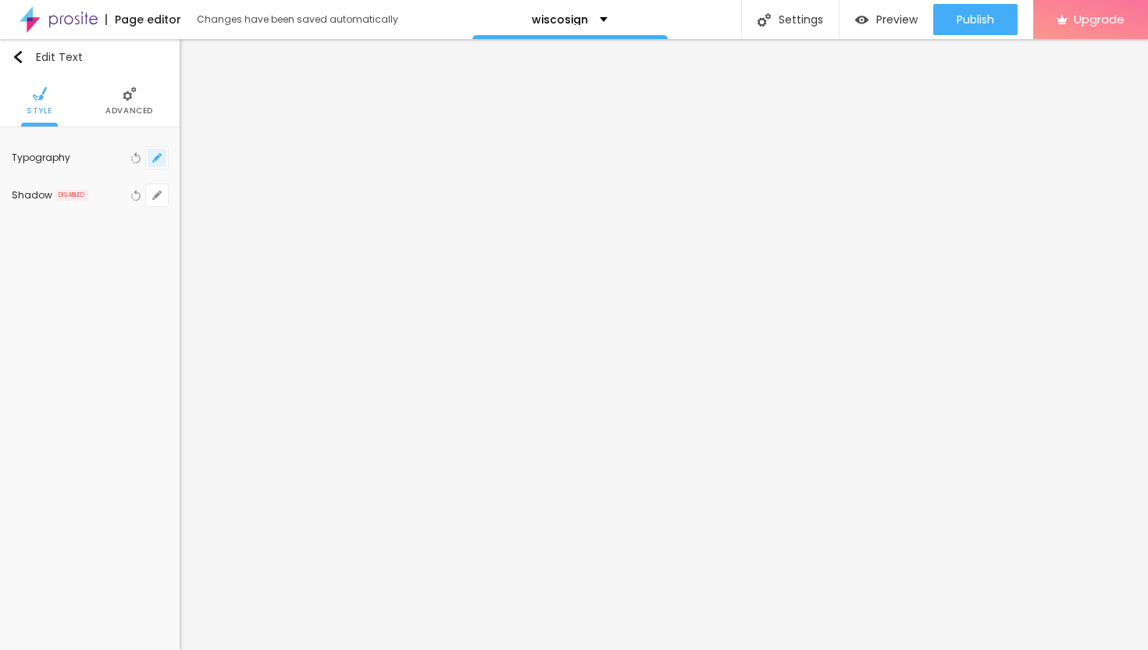
click at [162, 159] on button "button" at bounding box center [157, 158] width 22 height 22
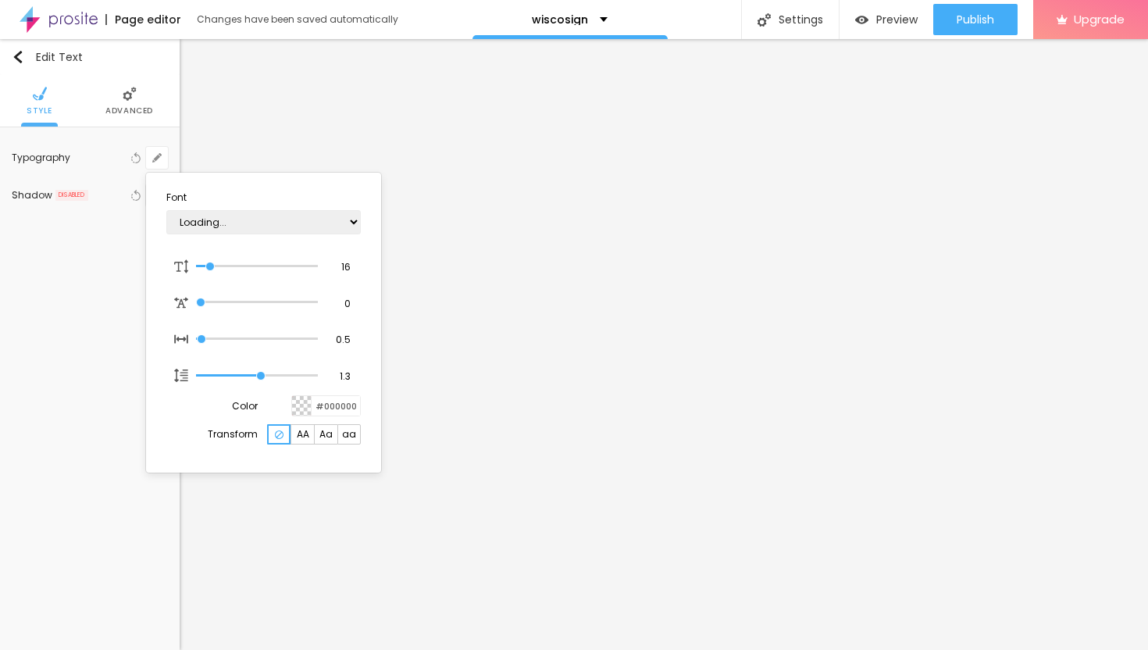
type input "1"
click at [754, 212] on div at bounding box center [574, 325] width 1148 height 650
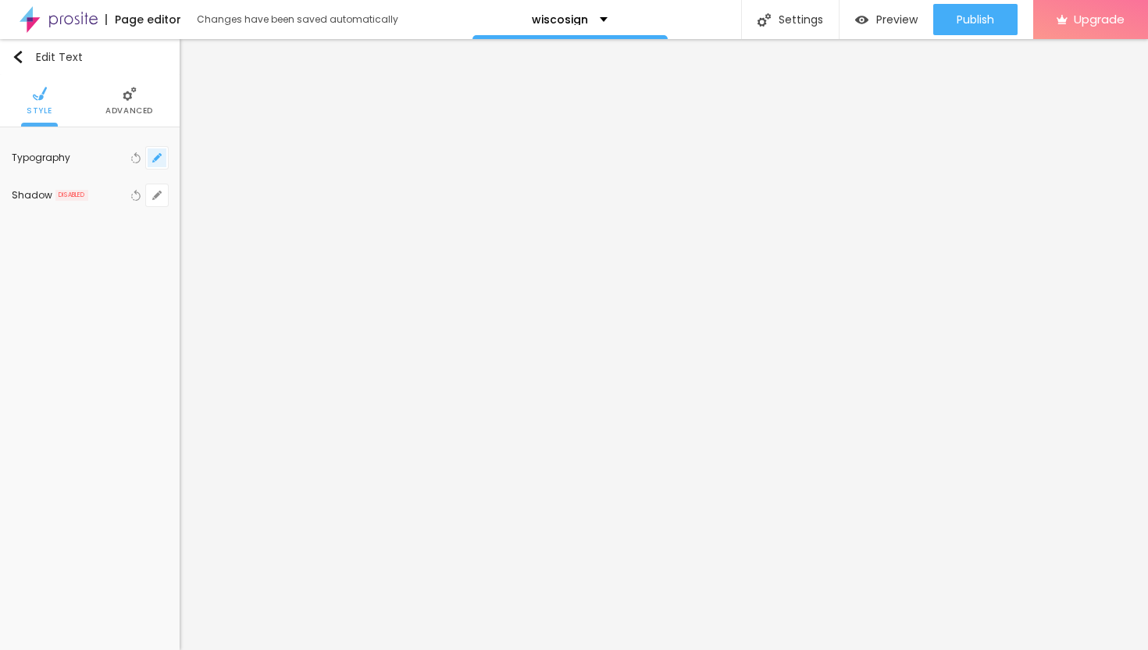
click at [153, 156] on icon "button" at bounding box center [156, 157] width 9 height 9
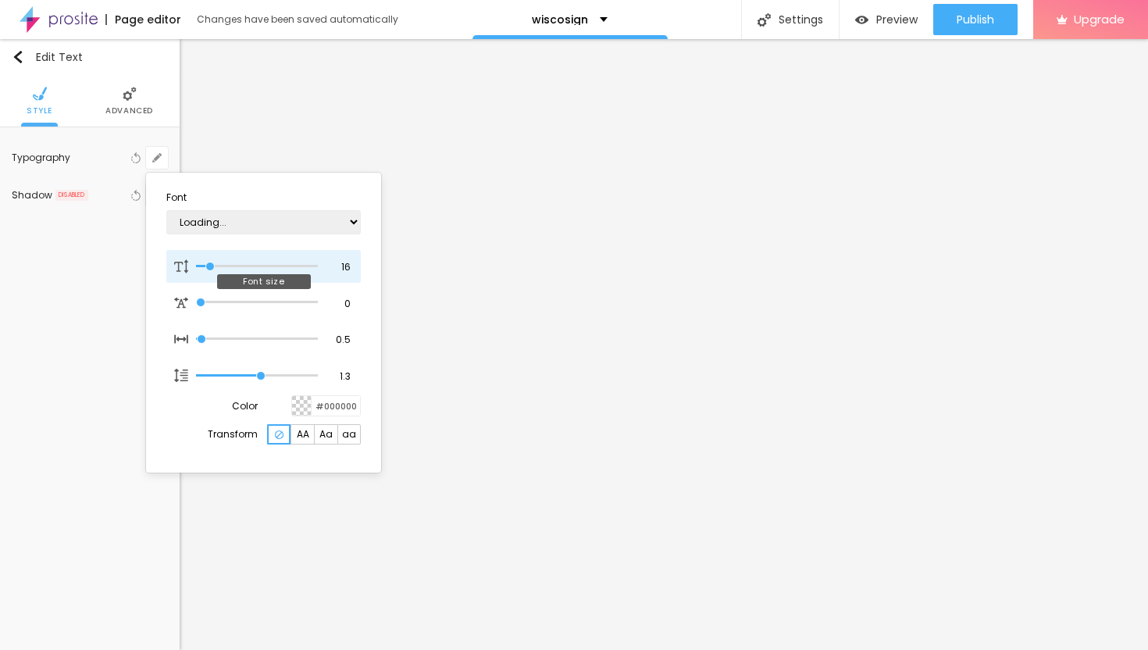
type input "1"
type input "17"
type input "1"
type input "18"
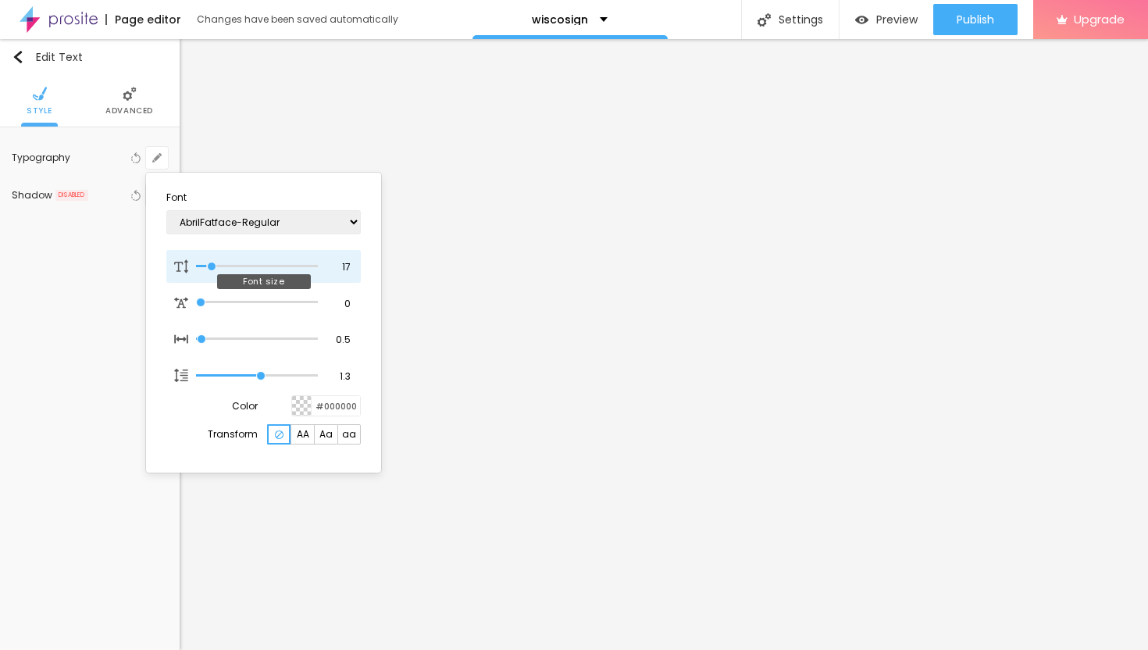
type input "18"
type input "1"
type input "19"
type input "1"
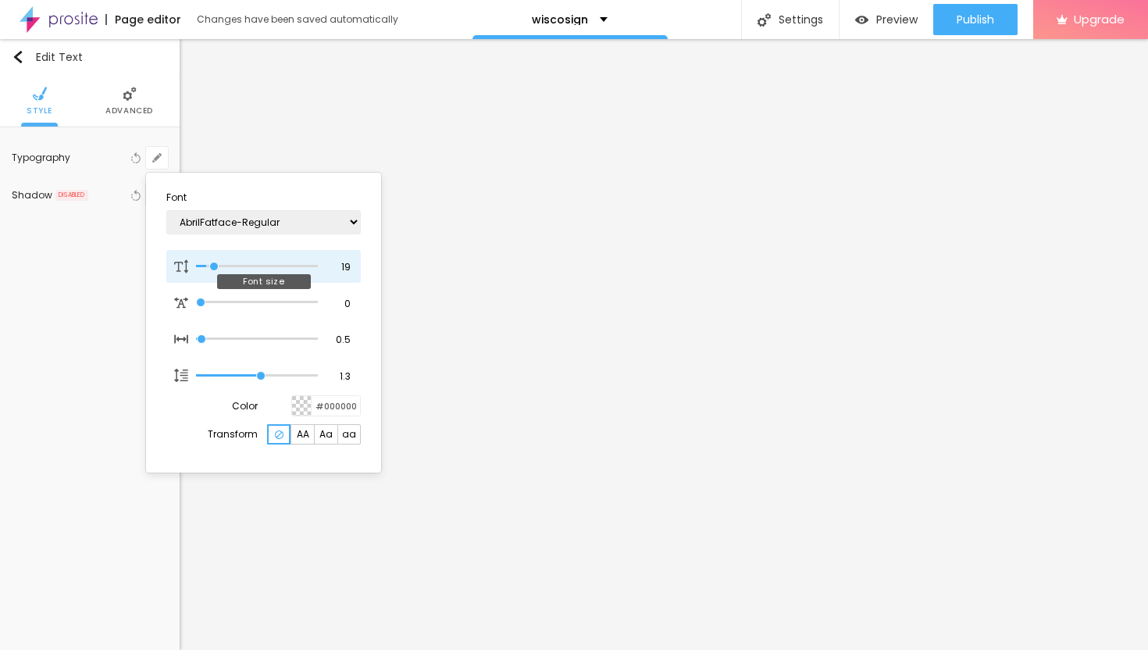
type input "20"
type input "1"
type input "21"
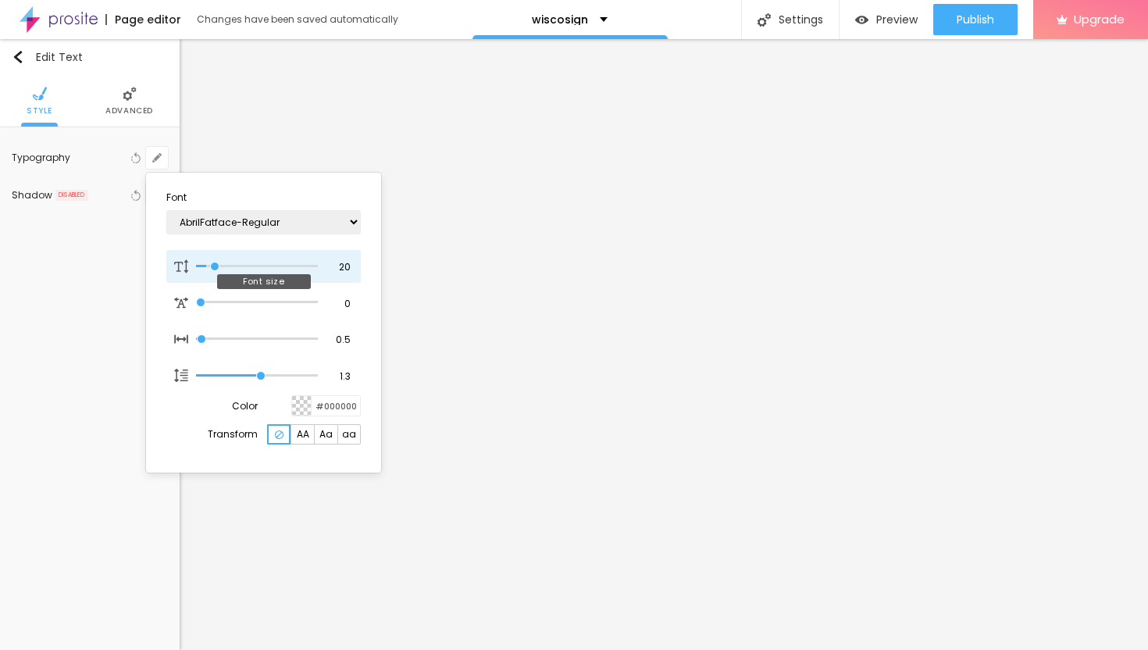
type input "1"
type input "22"
type input "1"
type input "23"
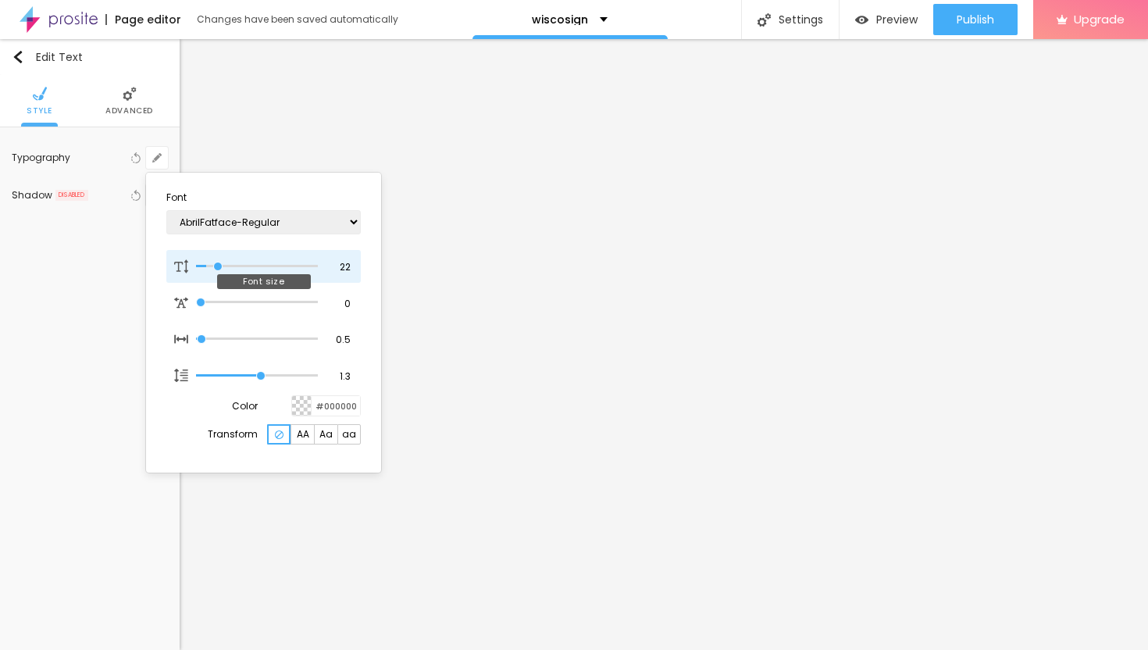
type input "23"
type input "1"
type input "24"
type input "1"
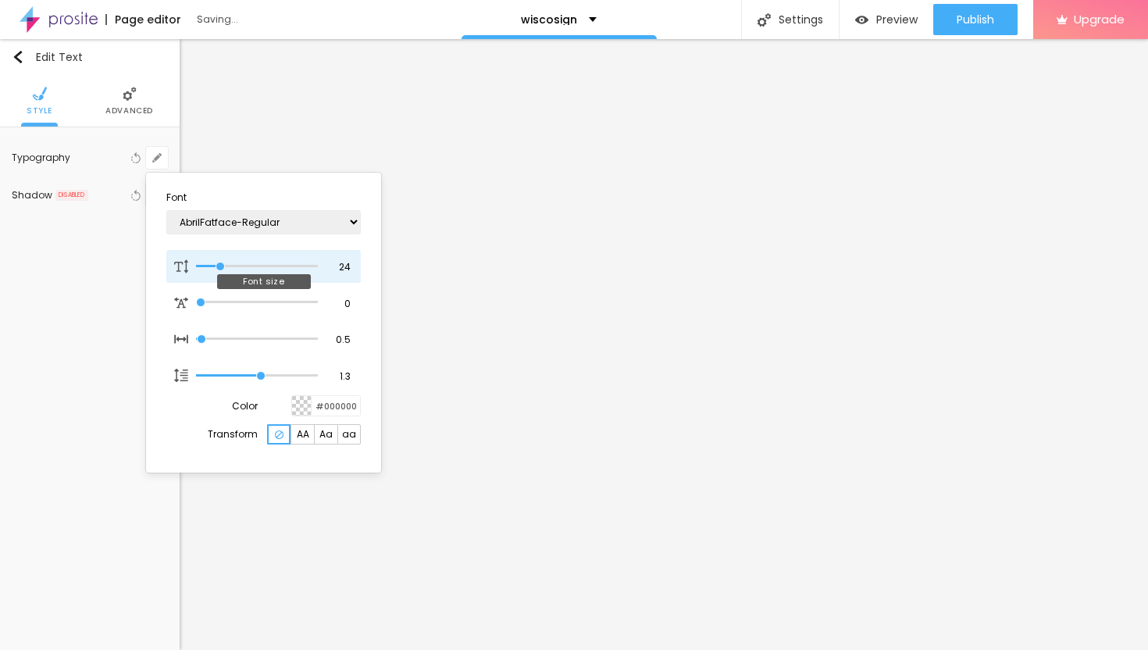
type input "25"
type input "1"
type input "26"
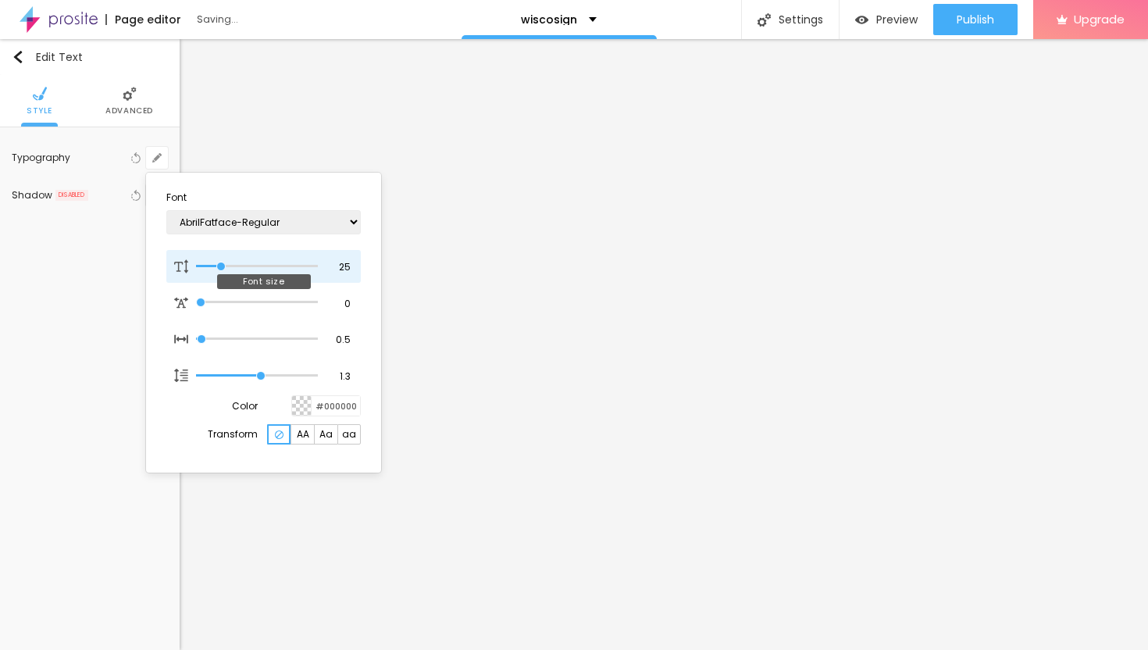
type input "1"
type input "27"
type input "1"
type input "28"
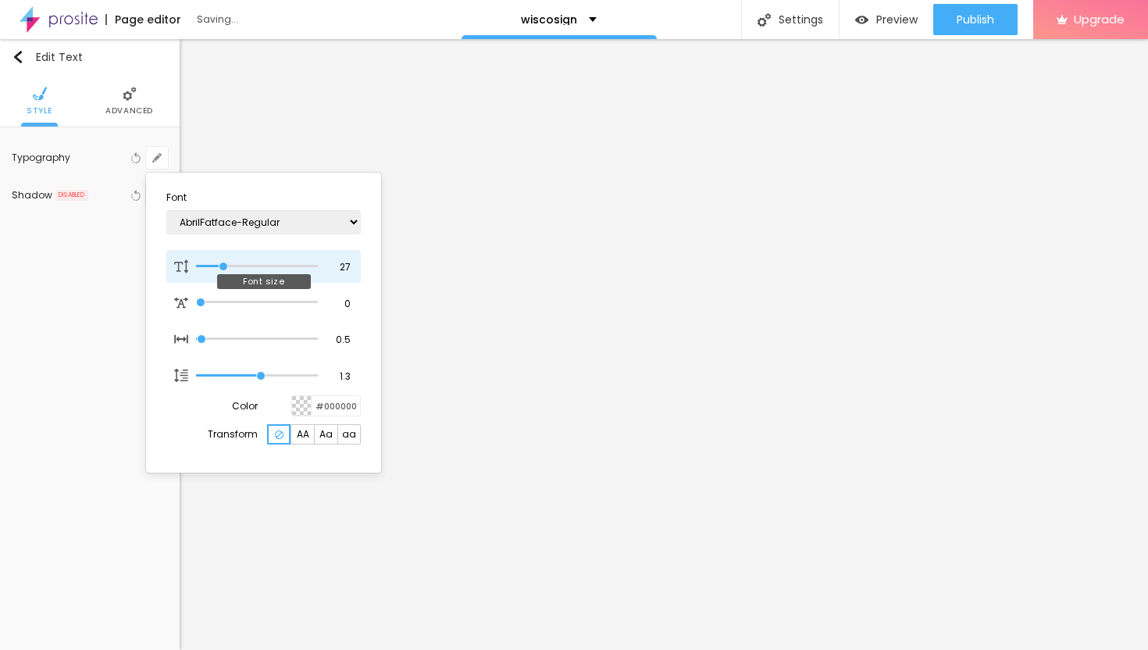
type input "28"
type input "1"
type input "29"
type input "1"
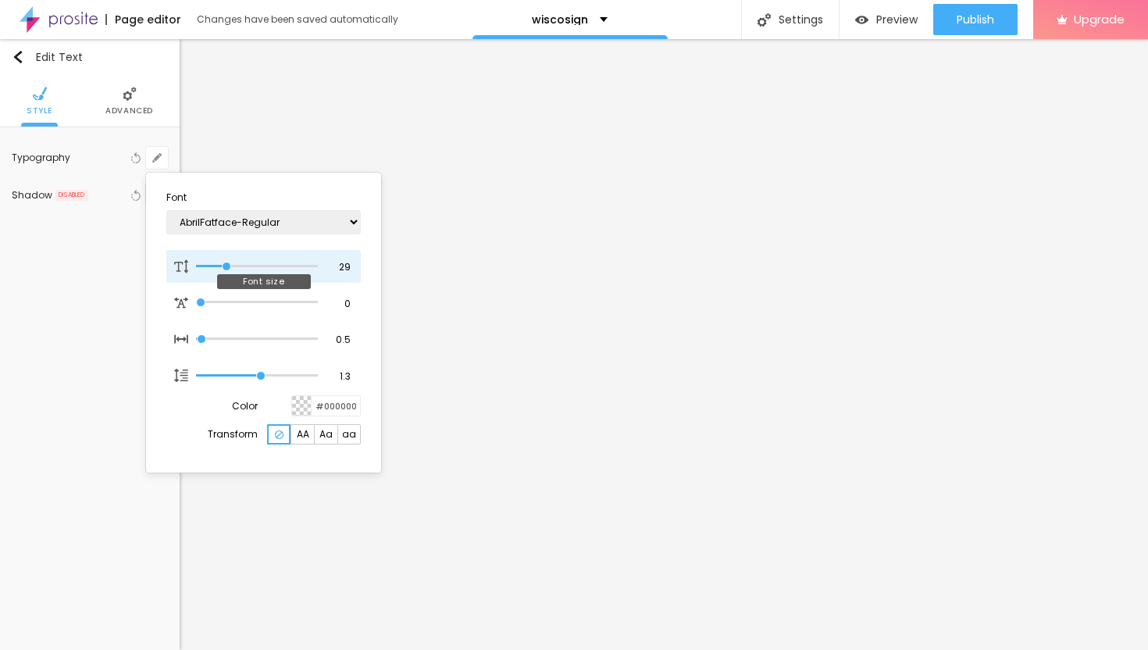
drag, startPoint x: 211, startPoint y: 262, endPoint x: 227, endPoint y: 266, distance: 16.1
type input "29"
click at [227, 266] on input "range" at bounding box center [257, 266] width 122 height 8
click at [686, 366] on div at bounding box center [574, 325] width 1148 height 650
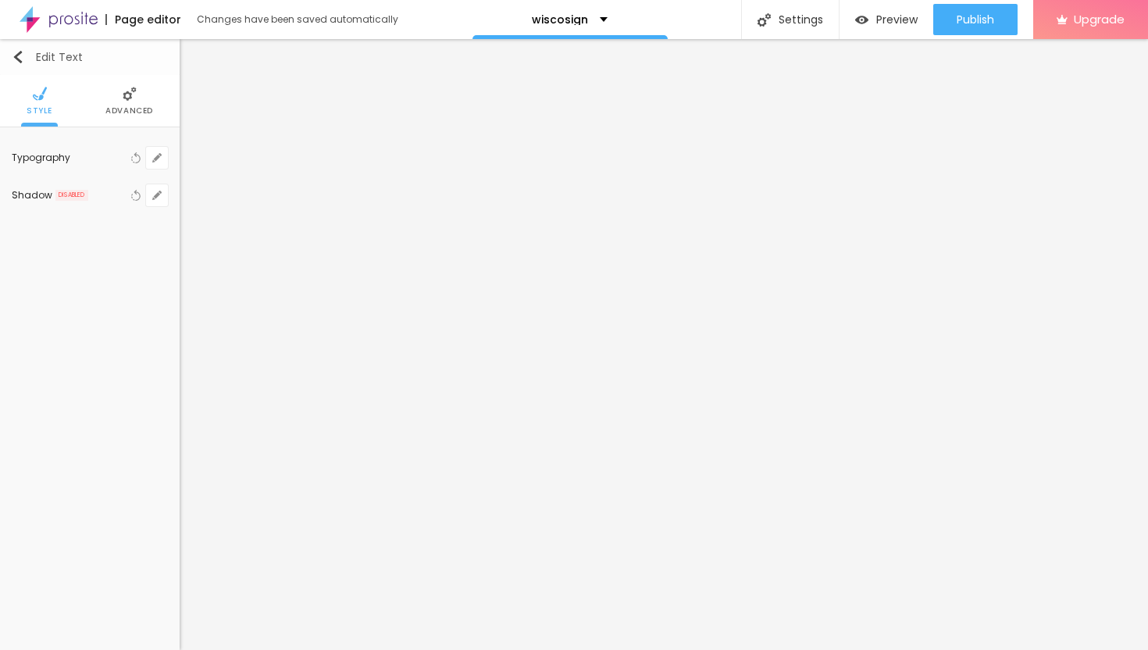
click at [16, 55] on img "button" at bounding box center [18, 57] width 12 height 12
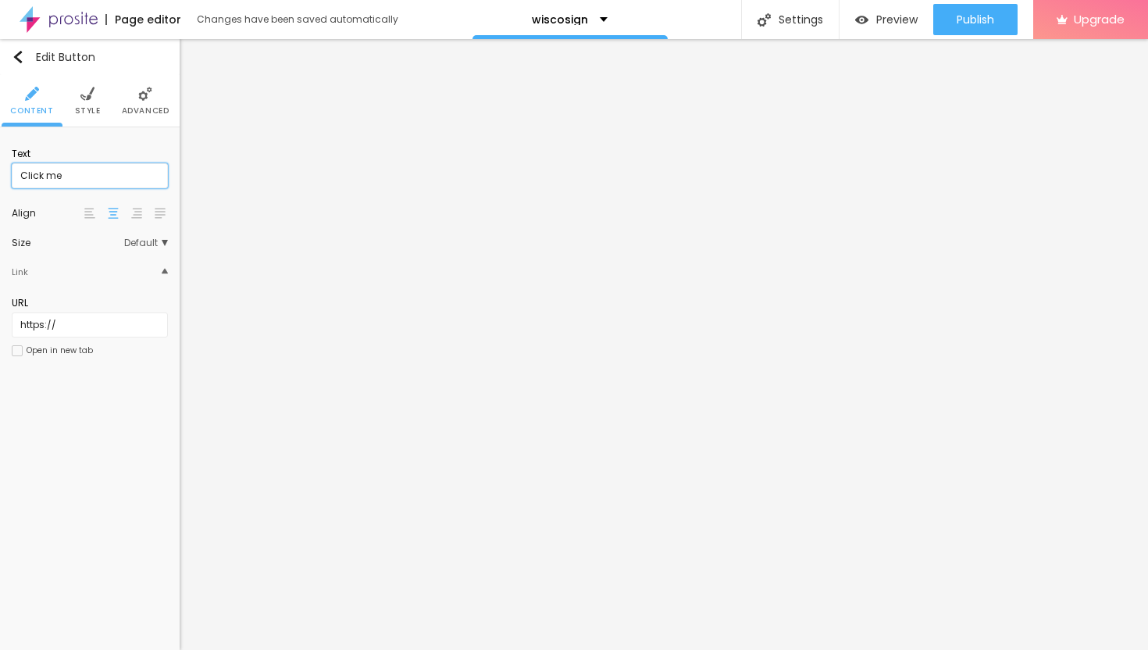
drag, startPoint x: 99, startPoint y: 175, endPoint x: 0, endPoint y: 155, distance: 101.1
click at [0, 156] on div "Text Click me Align Size Default Small Default Big Link URL https:// Open in ne…" at bounding box center [90, 256] width 180 height 259
paste input "→ VIEW DOCUMENT HERE"
type input "→ VIEW DOCUMENT HERE"
drag, startPoint x: 59, startPoint y: 324, endPoint x: 9, endPoint y: 320, distance: 50.9
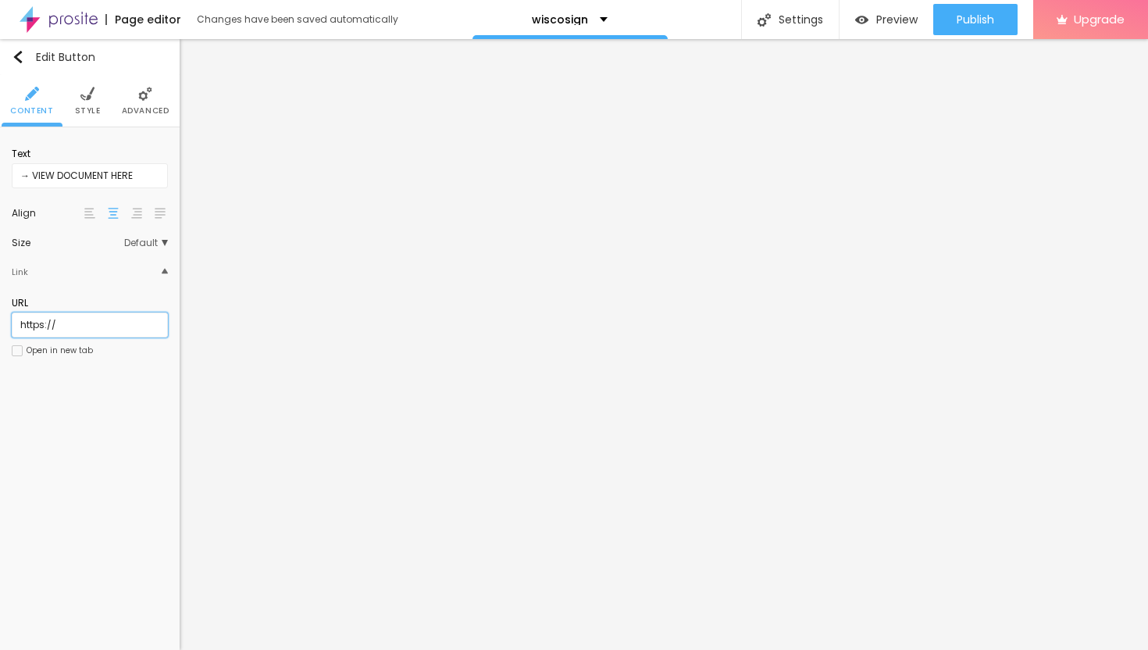
click at [9, 324] on div "Text → VIEW DOCUMENT HERE Align Size Default Small Default Big Link URL https:/…" at bounding box center [90, 256] width 180 height 259
paste input "[URL][DOMAIN_NAME]"
type input "[URL][DOMAIN_NAME]"
click at [15, 352] on div at bounding box center [17, 350] width 11 height 11
click at [151, 112] on span "Advanced" at bounding box center [146, 111] width 48 height 8
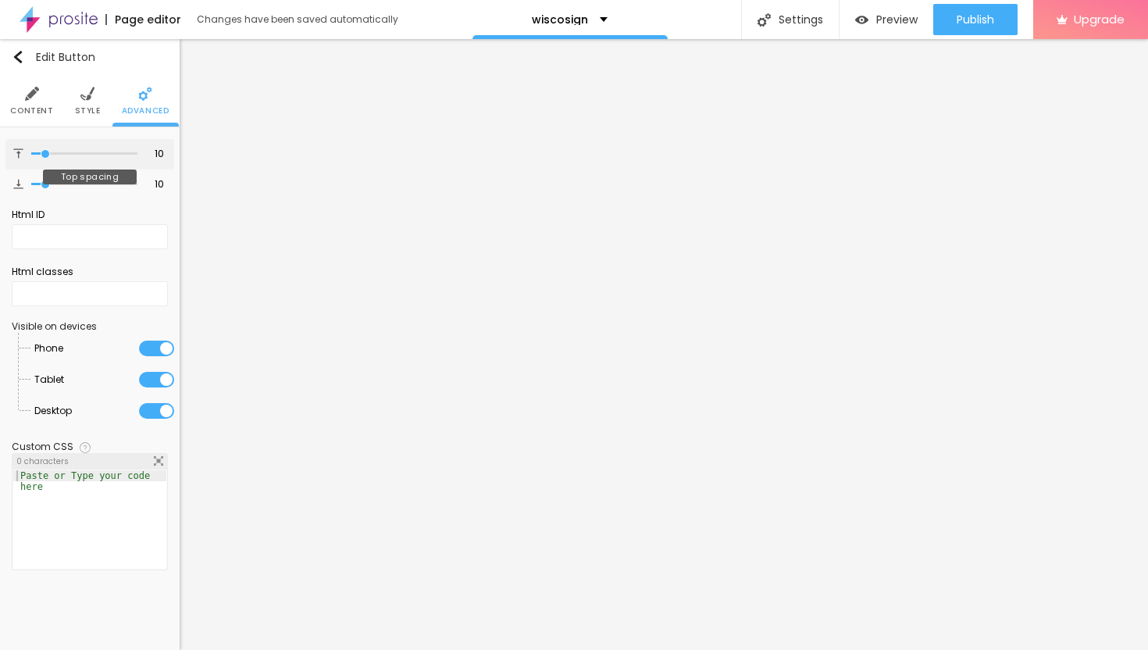
type input "11"
type input "12"
type input "13"
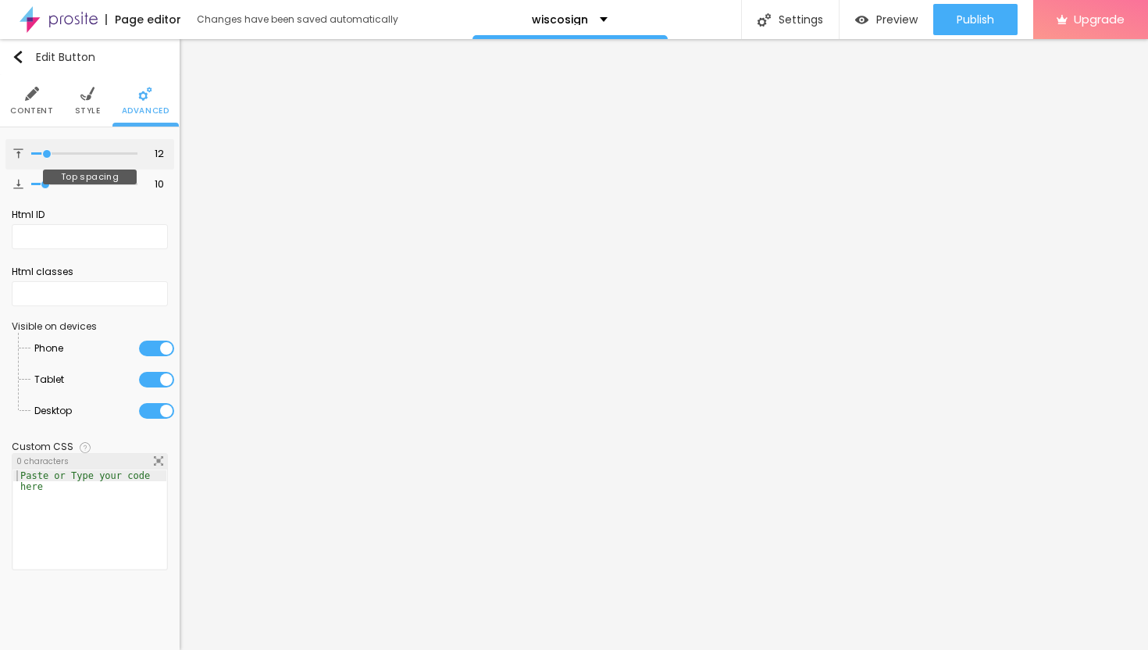
type input "13"
drag, startPoint x: 46, startPoint y: 152, endPoint x: 58, endPoint y: 156, distance: 12.4
click at [58, 156] on input "range" at bounding box center [84, 154] width 106 height 8
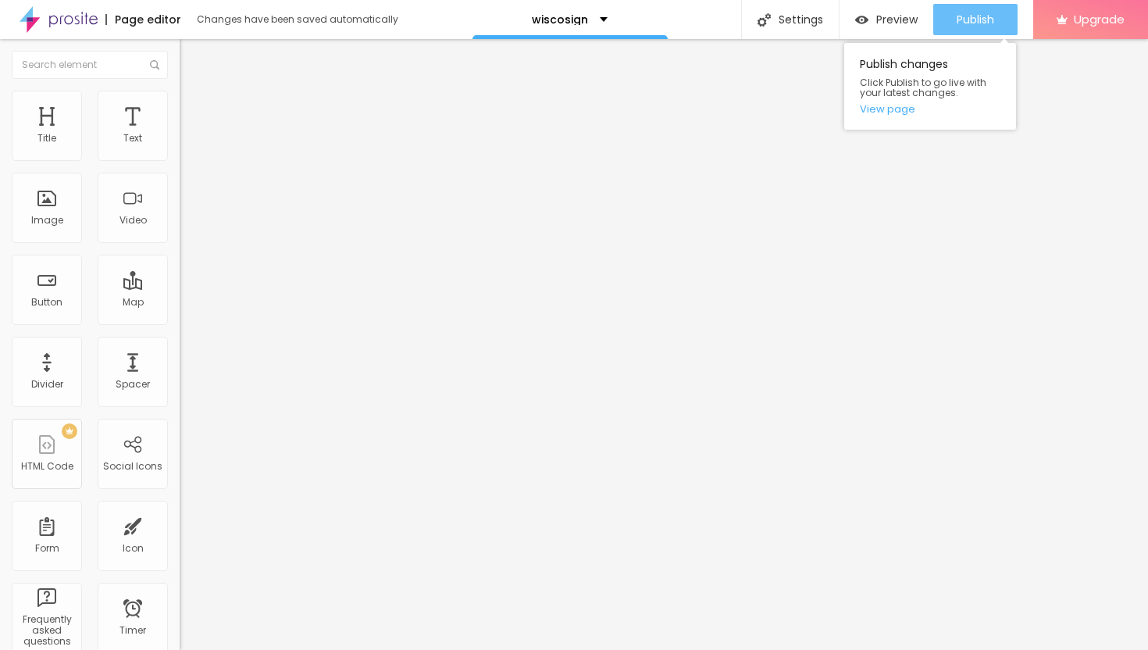
click at [957, 20] on span "Publish" at bounding box center [975, 19] width 37 height 12
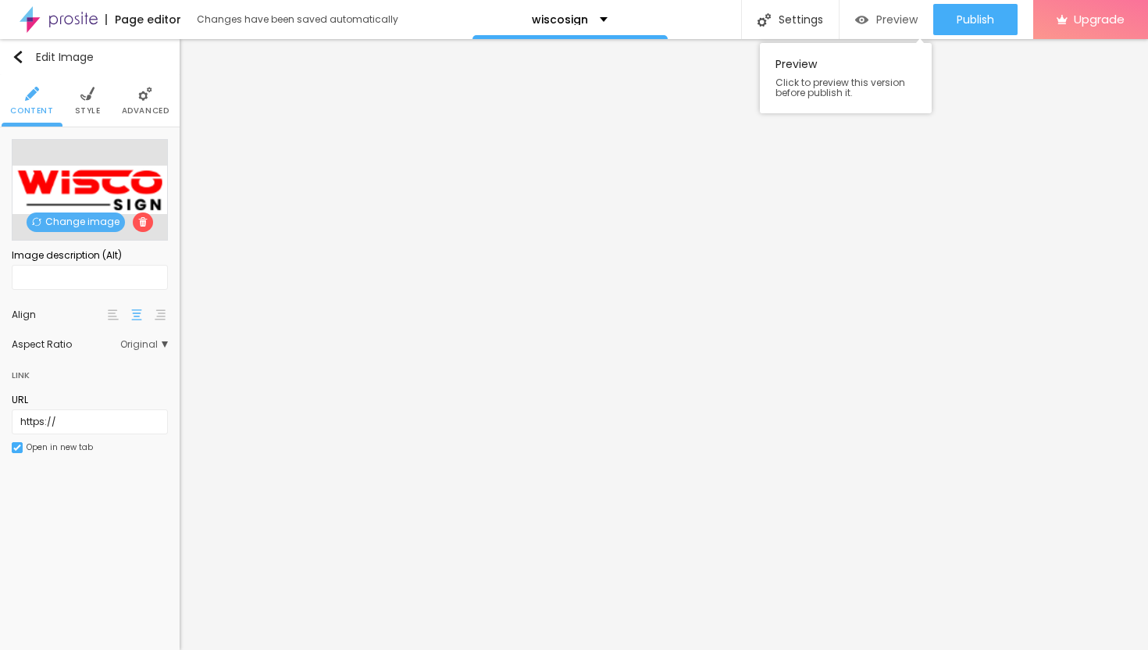
click at [869, 24] on div "Preview" at bounding box center [886, 19] width 62 height 13
